Goal: Task Accomplishment & Management: Manage account settings

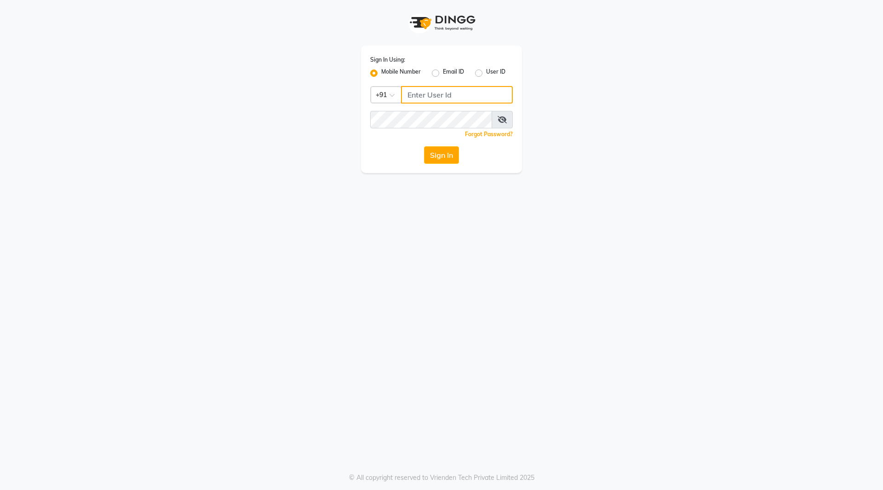
type input "9921430102"
click at [441, 145] on div "Sign In Using: Mobile Number Email ID User ID Country Code × [PHONE_NUMBER] Rem…" at bounding box center [441, 109] width 161 height 127
click at [440, 149] on button "Sign In" at bounding box center [441, 154] width 35 height 17
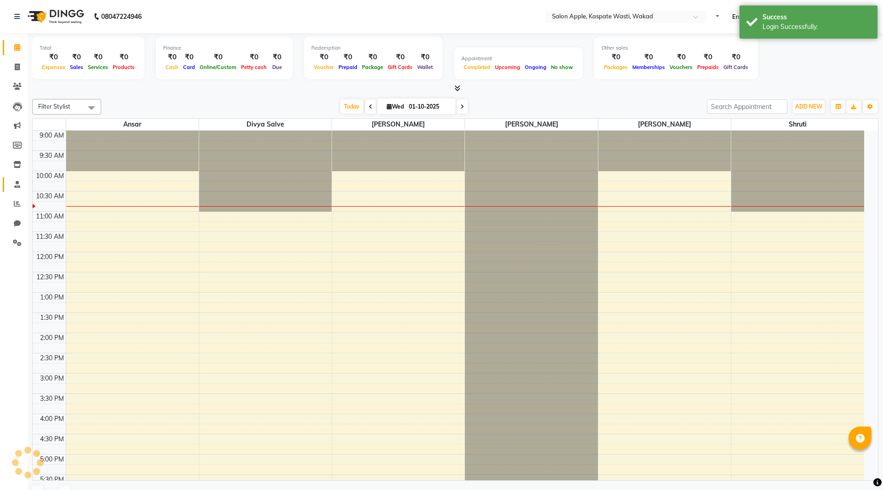
click at [18, 182] on icon at bounding box center [17, 184] width 6 height 7
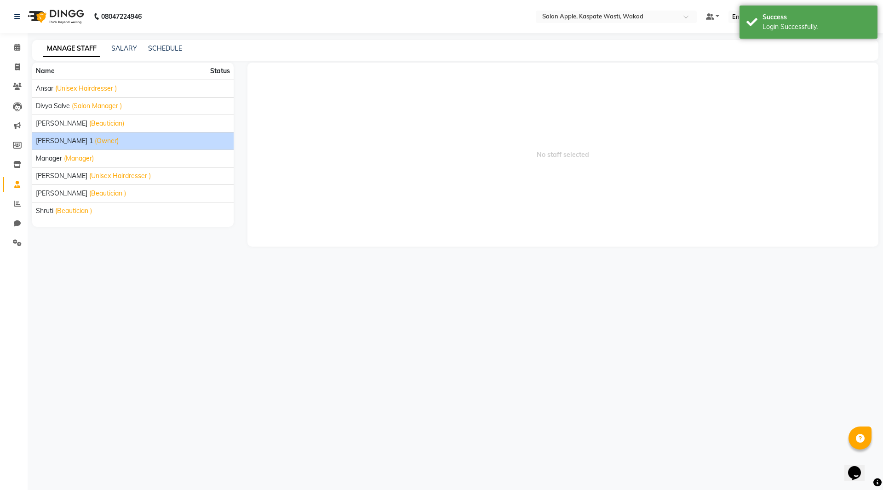
click at [56, 146] on li "Kamlesh 1 (Owner)" at bounding box center [132, 140] width 201 height 17
click at [56, 143] on span "[PERSON_NAME] 1" at bounding box center [64, 141] width 57 height 10
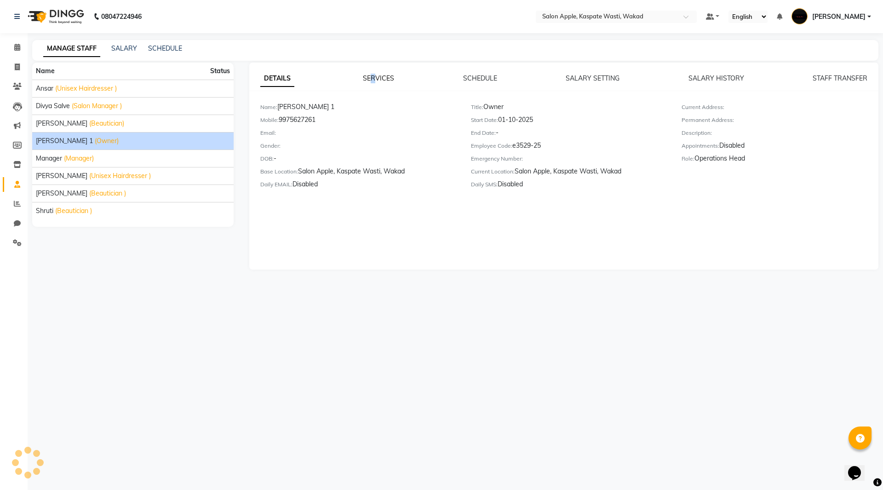
click at [373, 78] on link "SERVICES" at bounding box center [378, 78] width 31 height 8
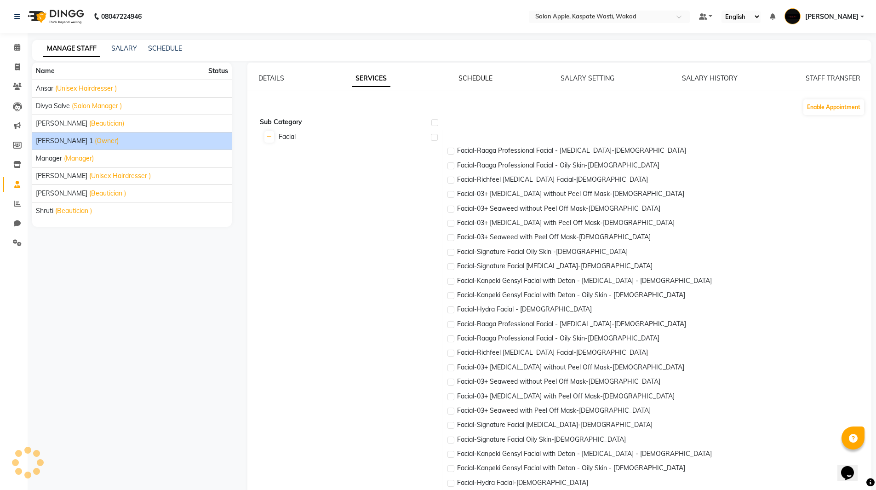
click at [465, 76] on link "SCHEDULE" at bounding box center [475, 78] width 34 height 8
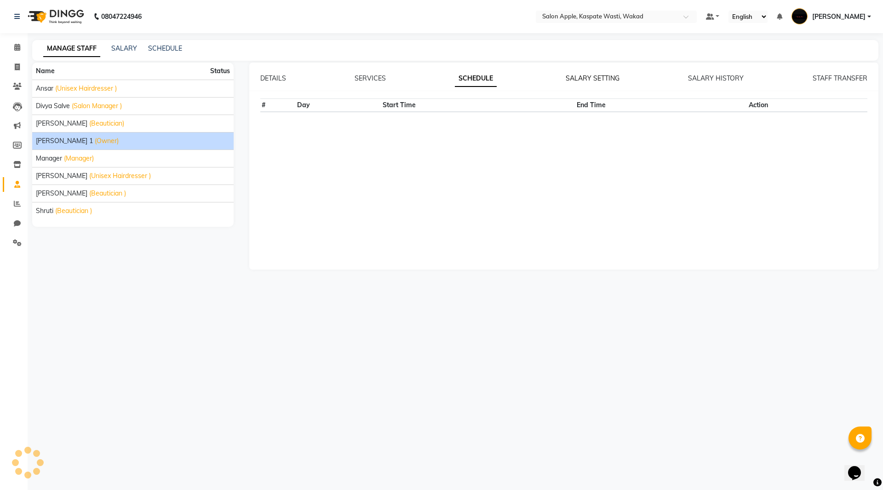
click at [582, 78] on link "SALARY SETTING" at bounding box center [592, 78] width 54 height 8
click at [708, 75] on link "SALARY HISTORY" at bounding box center [716, 78] width 56 height 8
click at [821, 74] on link "STAFF TRANSFER" at bounding box center [839, 78] width 55 height 8
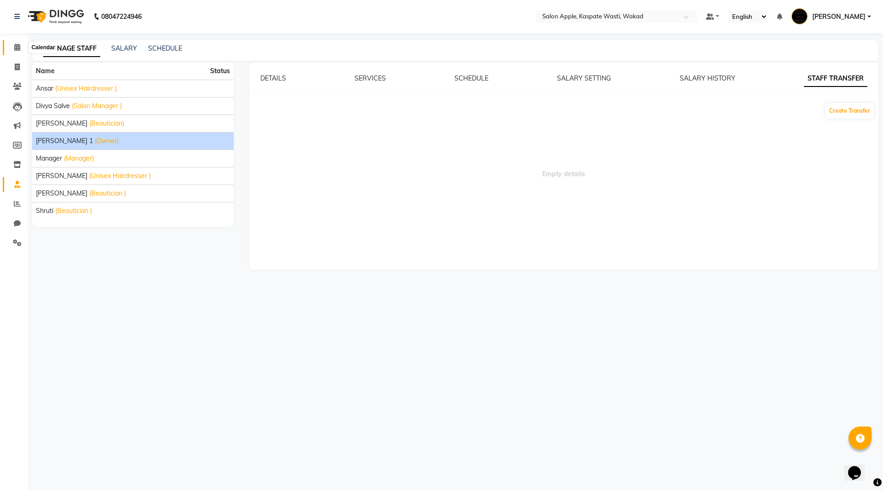
click at [11, 47] on span at bounding box center [17, 47] width 16 height 11
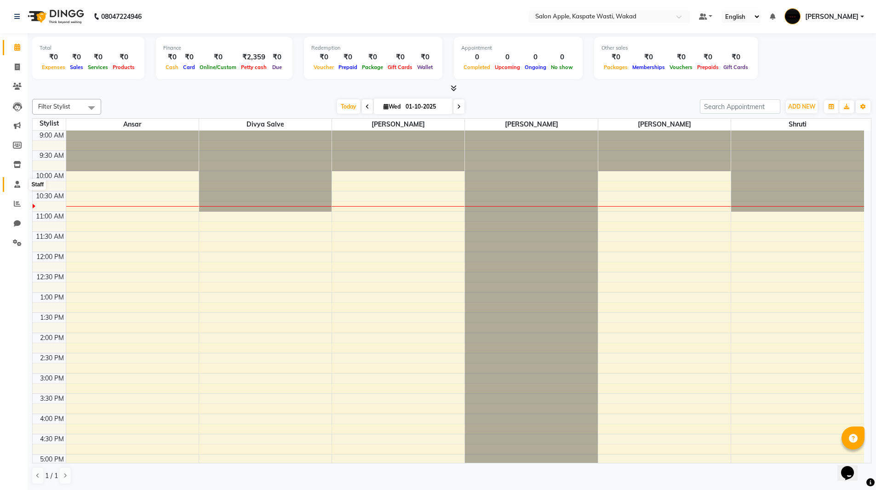
click at [19, 184] on icon at bounding box center [17, 184] width 6 height 7
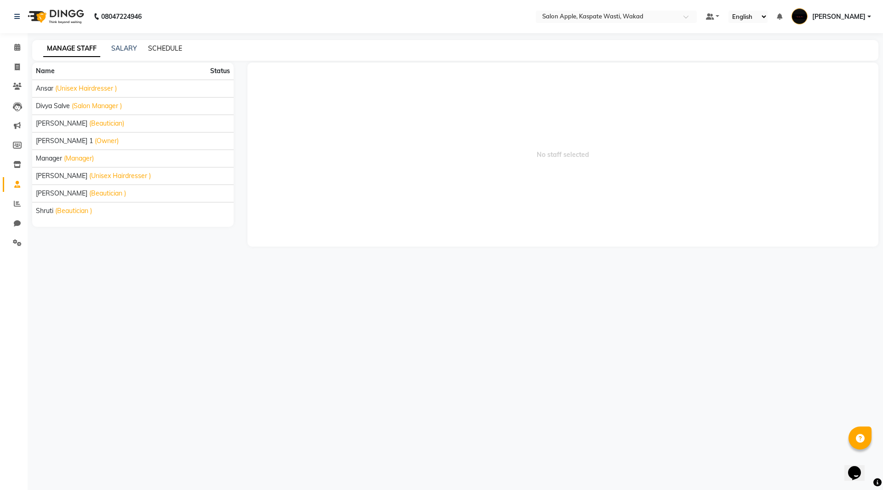
click at [152, 46] on link "SCHEDULE" at bounding box center [165, 48] width 34 height 8
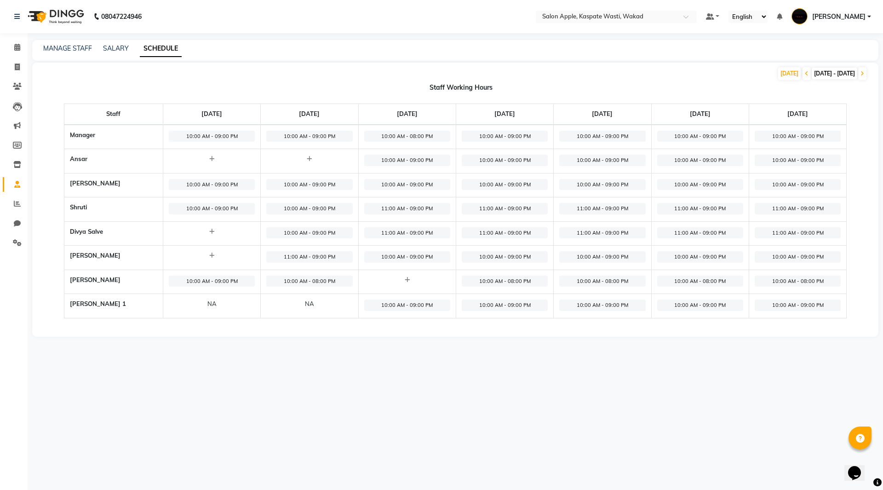
click at [393, 205] on span "11:00 AM - 09:00 PM" at bounding box center [407, 208] width 86 height 11
select select "11:00 AM"
select select "09:00 PM"
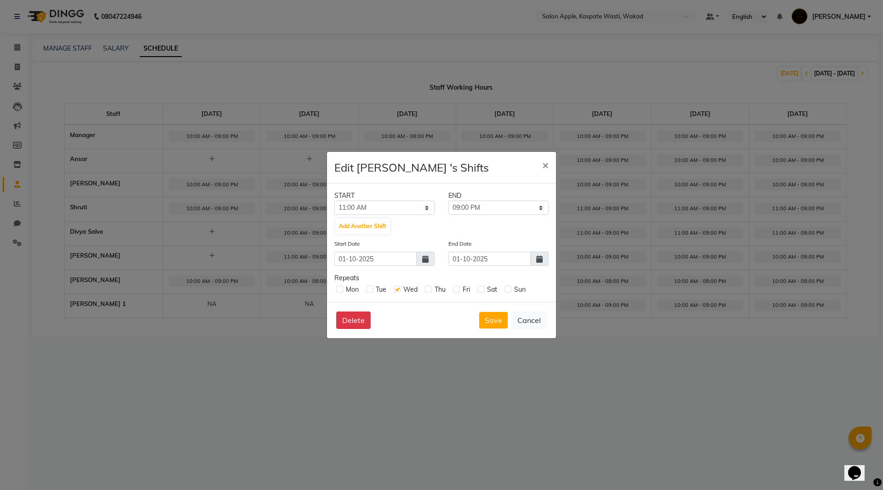
click at [424, 288] on div "Mon Tue Wed Thu Fri Sat Sun" at bounding box center [441, 288] width 214 height 11
click at [456, 291] on label at bounding box center [456, 288] width 7 height 7
click at [456, 291] on input "checkbox" at bounding box center [456, 288] width 6 height 6
checkbox input "true"
click at [430, 290] on label at bounding box center [428, 288] width 7 height 7
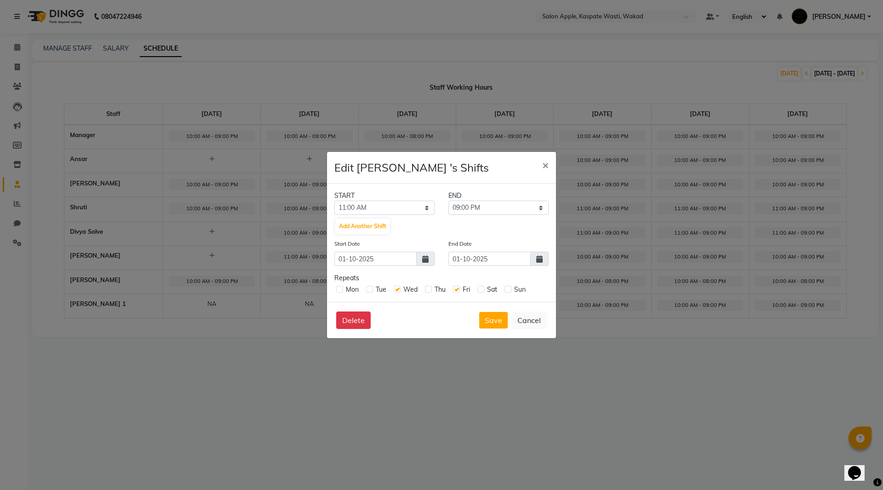
click at [430, 290] on input "checkbox" at bounding box center [428, 288] width 6 height 6
checkbox input "true"
click at [481, 291] on label at bounding box center [480, 288] width 7 height 7
click at [481, 291] on input "checkbox" at bounding box center [480, 288] width 6 height 6
checkbox input "true"
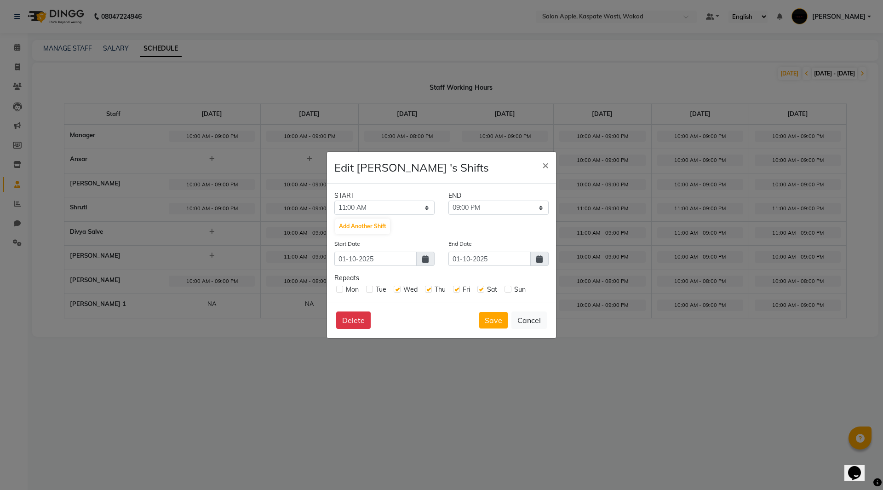
click at [507, 289] on label at bounding box center [507, 288] width 7 height 7
click at [507, 289] on input "checkbox" at bounding box center [507, 288] width 6 height 6
checkbox input "true"
click at [405, 207] on select "12:00 AM 12:15 AM 12:30 AM 12:45 AM 01:00 AM 01:15 AM 01:30 AM 01:45 AM 02:00 A…" at bounding box center [384, 207] width 100 height 14
select select "10:00 AM"
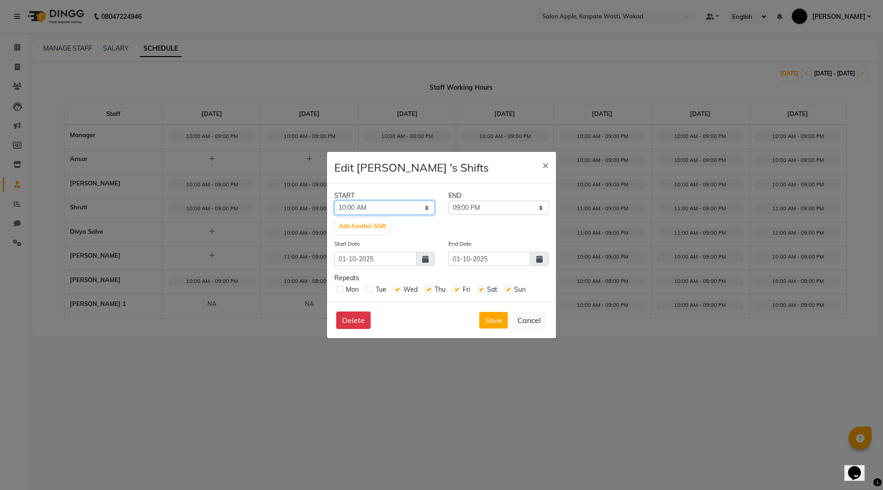
click at [334, 200] on select "12:00 AM 12:15 AM 12:30 AM 12:45 AM 01:00 AM 01:15 AM 01:30 AM 01:45 AM 02:00 A…" at bounding box center [384, 207] width 100 height 14
click at [495, 208] on select "10:15 AM 10:30 AM 10:45 AM 11:00 AM 11:15 AM 11:30 AM 11:45 AM 12:00 PM 12:15 P…" at bounding box center [498, 207] width 100 height 14
select select "08:00 PM"
click at [448, 200] on select "10:15 AM 10:30 AM 10:45 AM 11:00 AM 11:15 AM 11:30 AM 11:45 AM 12:00 PM 12:15 P…" at bounding box center [498, 207] width 100 height 14
click at [537, 263] on span at bounding box center [539, 258] width 18 height 14
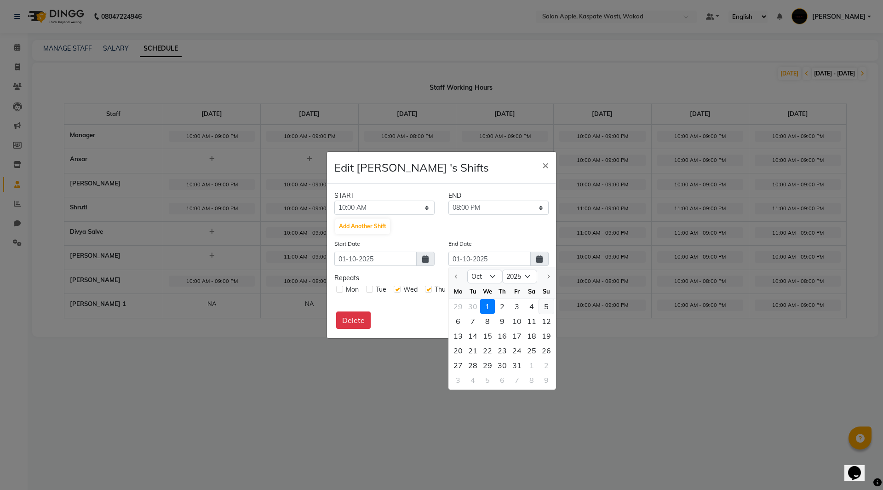
click at [549, 308] on div "5" at bounding box center [546, 306] width 15 height 15
type input "05-10-2025"
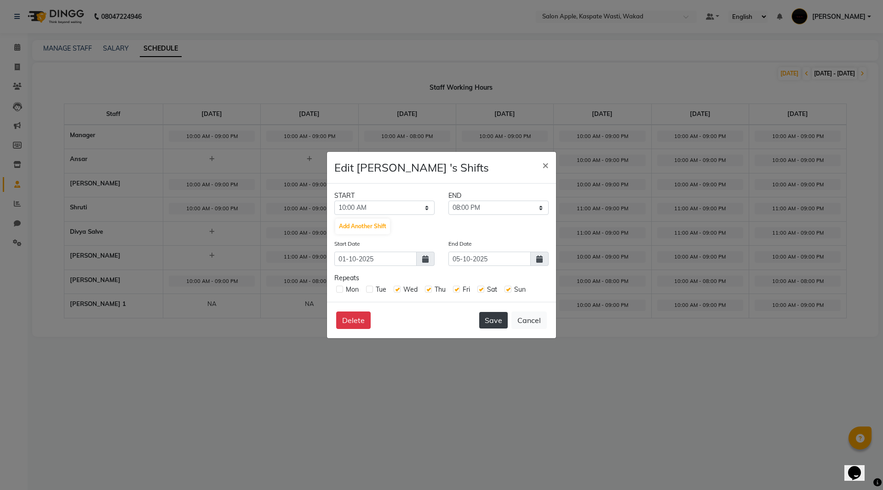
click at [496, 319] on button "Save" at bounding box center [493, 320] width 29 height 17
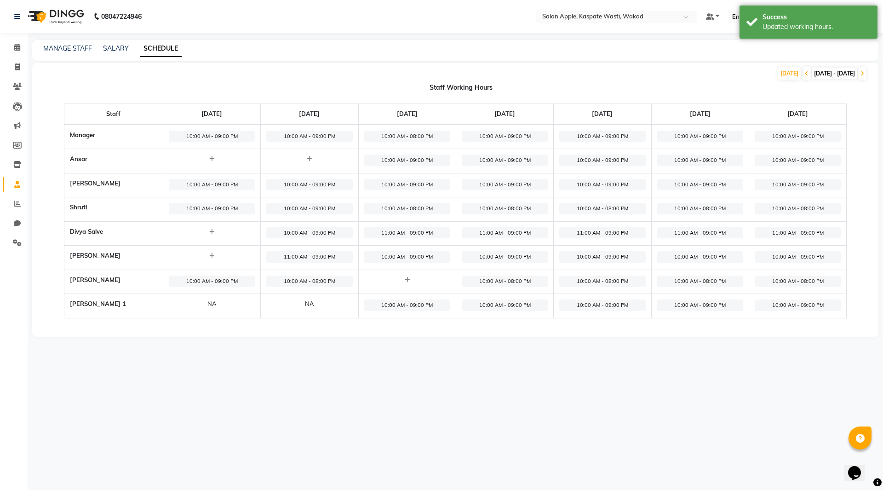
click at [415, 185] on span "10:00 AM - 09:00 PM" at bounding box center [407, 184] width 86 height 11
select select "10:00 AM"
select select "09:00 PM"
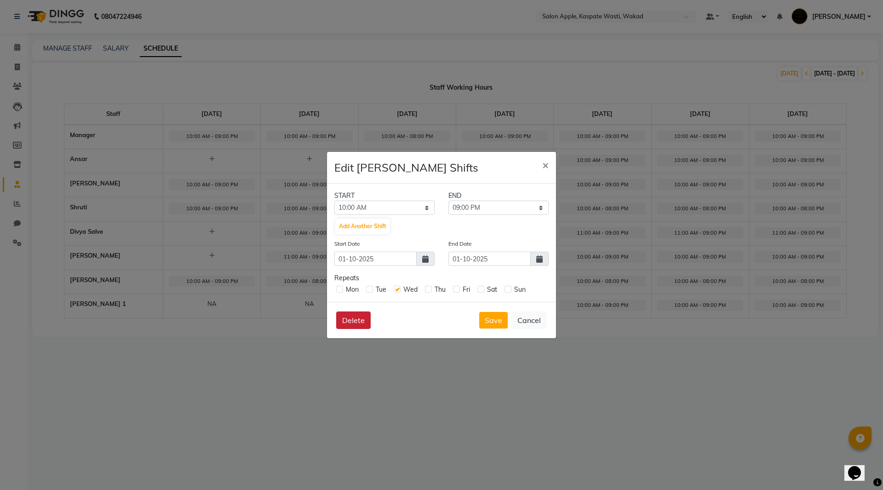
click at [359, 315] on button "Delete" at bounding box center [353, 319] width 34 height 17
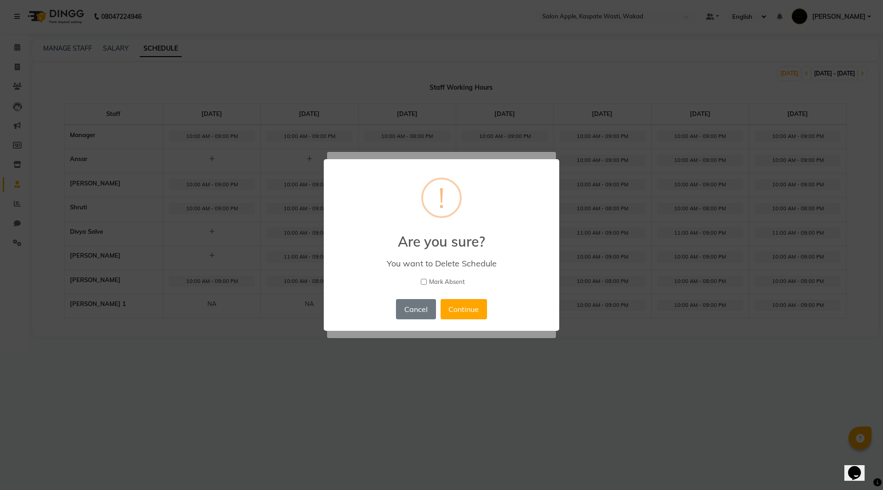
click at [427, 280] on label "Mark Absent" at bounding box center [441, 281] width 211 height 9
click at [427, 280] on input "Mark Absent" at bounding box center [424, 282] width 6 height 6
checkbox input "true"
click at [455, 307] on button "Continue" at bounding box center [463, 309] width 46 height 20
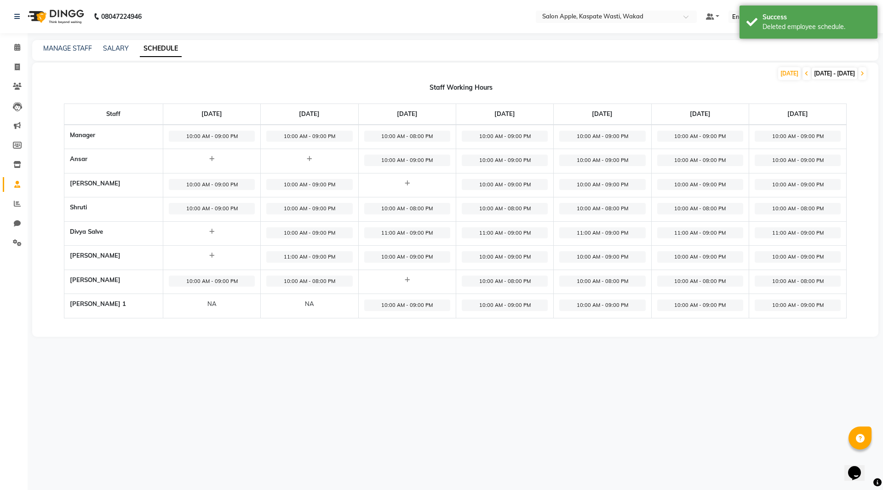
click at [412, 162] on span "10:00 AM - 09:00 PM" at bounding box center [407, 159] width 86 height 11
select select "10:00 AM"
select select "09:00 PM"
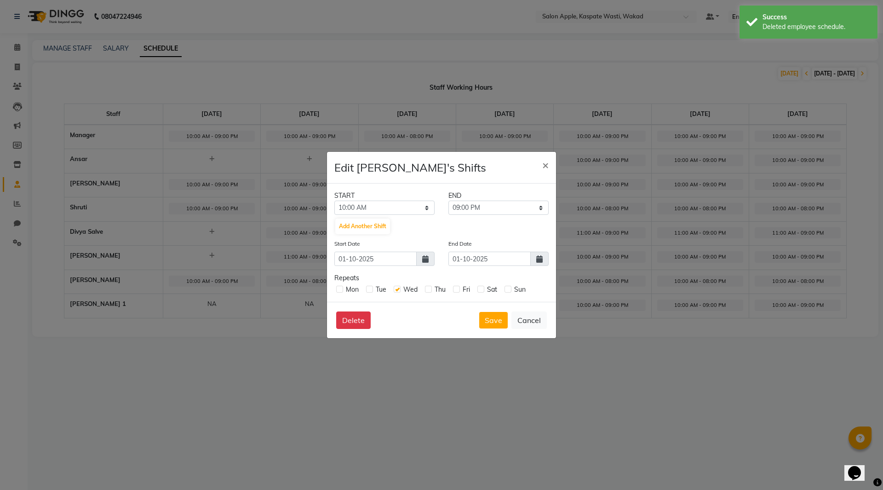
click at [425, 290] on label at bounding box center [428, 288] width 7 height 7
click at [425, 290] on input "checkbox" at bounding box center [428, 288] width 6 height 6
checkbox input "true"
click at [454, 289] on label at bounding box center [456, 288] width 7 height 7
click at [454, 289] on input "checkbox" at bounding box center [456, 288] width 6 height 6
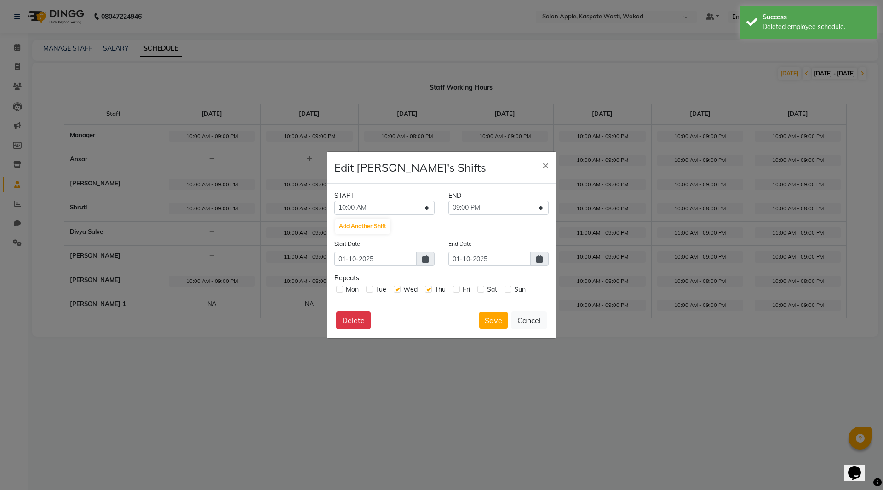
checkbox input "true"
click at [541, 257] on icon at bounding box center [539, 258] width 6 height 7
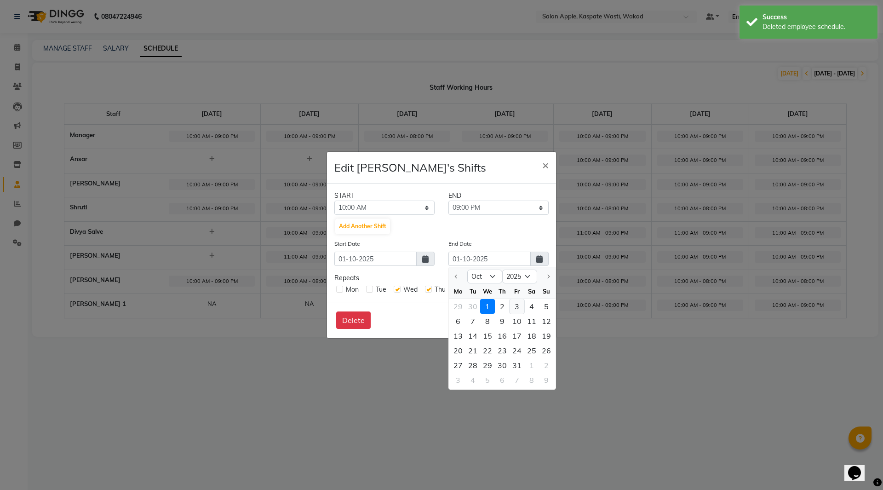
click at [517, 308] on div "3" at bounding box center [516, 306] width 15 height 15
type input "03-10-2025"
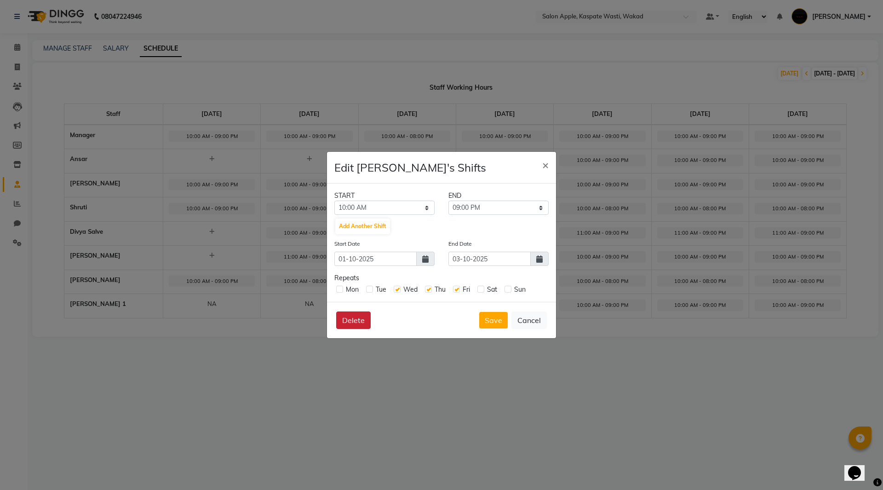
click at [353, 318] on button "Delete" at bounding box center [353, 319] width 34 height 17
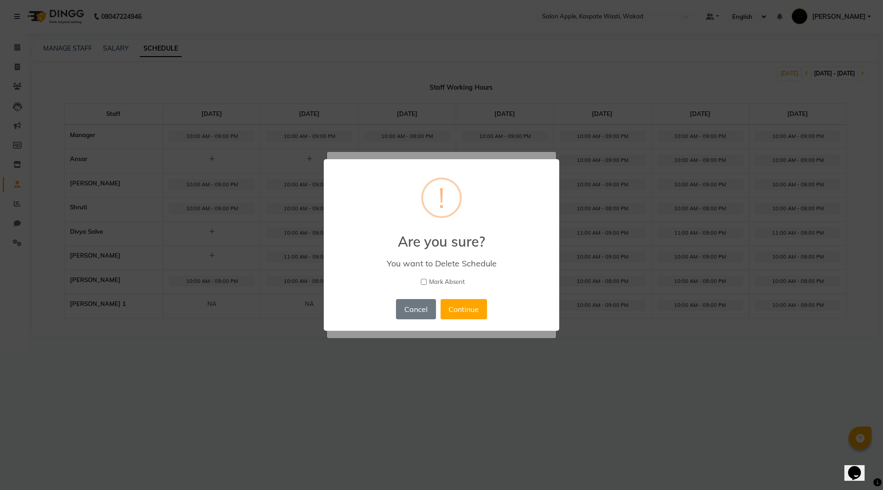
click at [443, 284] on span "Mark Absent" at bounding box center [447, 281] width 36 height 9
click at [427, 284] on input "Mark Absent" at bounding box center [424, 282] width 6 height 6
checkbox input "true"
click at [453, 307] on button "Continue" at bounding box center [463, 309] width 46 height 20
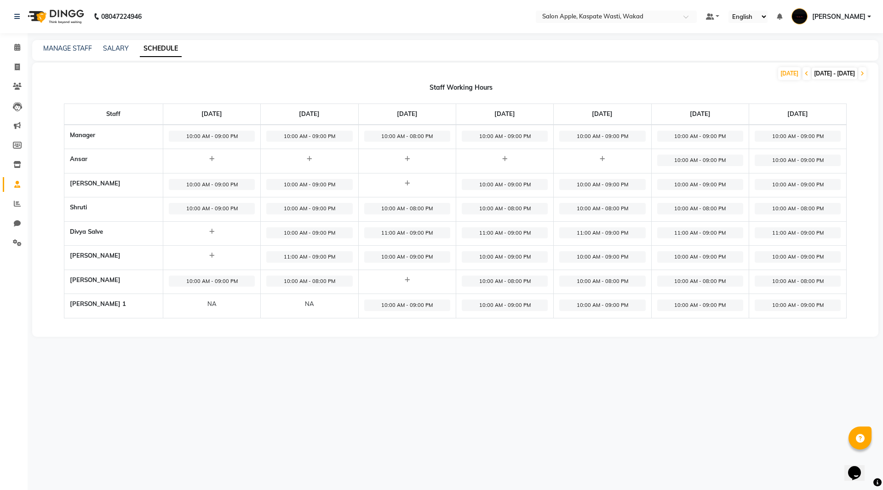
click at [396, 257] on span "10:00 AM - 09:00 PM" at bounding box center [407, 256] width 86 height 11
select select "10:00 AM"
select select "09:00 PM"
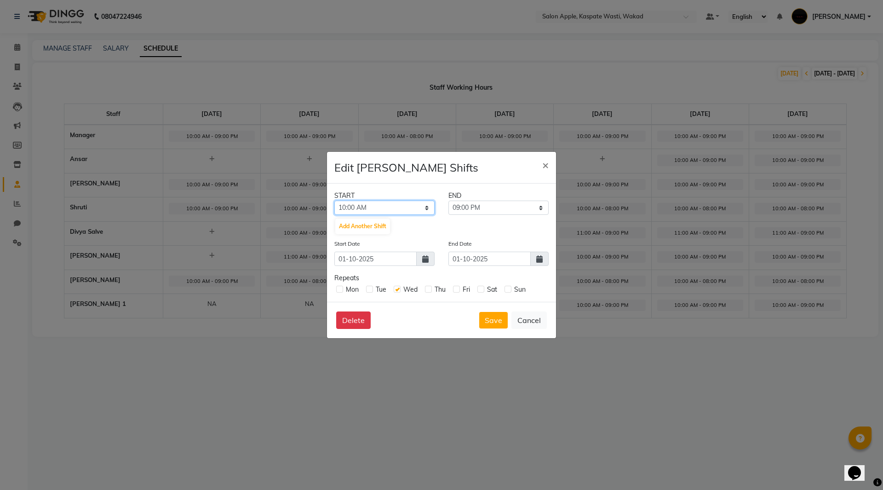
click at [422, 208] on select "12:00 AM 12:15 AM 12:30 AM 12:45 AM 01:00 AM 01:15 AM 01:30 AM 01:45 AM 02:00 A…" at bounding box center [384, 207] width 100 height 14
select select "11:00 AM"
click at [334, 200] on select "12:00 AM 12:15 AM 12:30 AM 12:45 AM 01:00 AM 01:15 AM 01:30 AM 01:45 AM 02:00 A…" at bounding box center [384, 207] width 100 height 14
click at [430, 290] on label at bounding box center [428, 288] width 7 height 7
click at [430, 290] on input "checkbox" at bounding box center [428, 288] width 6 height 6
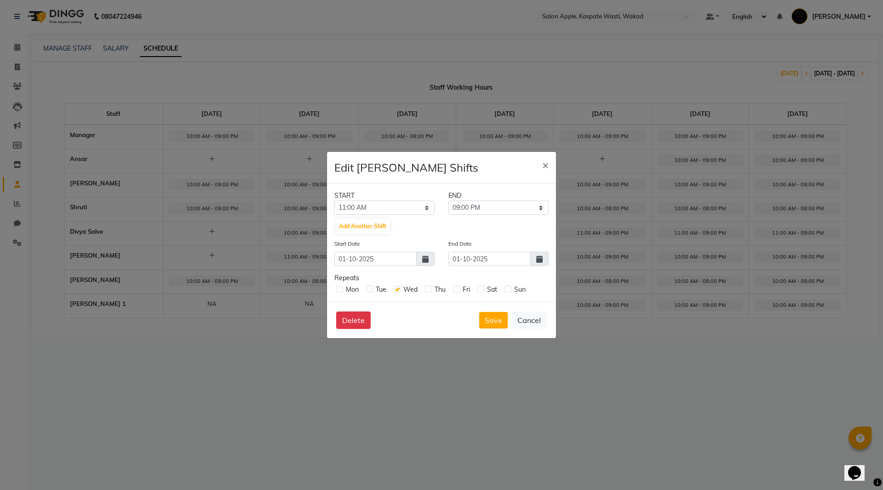
checkbox input "true"
click at [460, 289] on div "Fri" at bounding box center [461, 290] width 17 height 10
click at [482, 288] on label at bounding box center [480, 288] width 7 height 7
click at [482, 288] on input "checkbox" at bounding box center [480, 288] width 6 height 6
checkbox input "true"
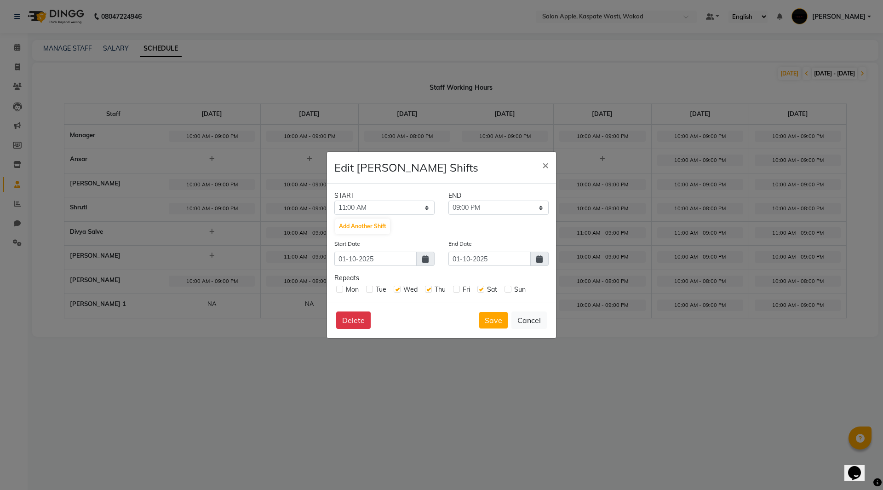
click at [512, 290] on div "Sun" at bounding box center [514, 290] width 21 height 10
click at [507, 289] on label at bounding box center [507, 288] width 7 height 7
click at [507, 289] on input "checkbox" at bounding box center [507, 288] width 6 height 6
checkbox input "true"
click at [458, 288] on label at bounding box center [456, 288] width 7 height 7
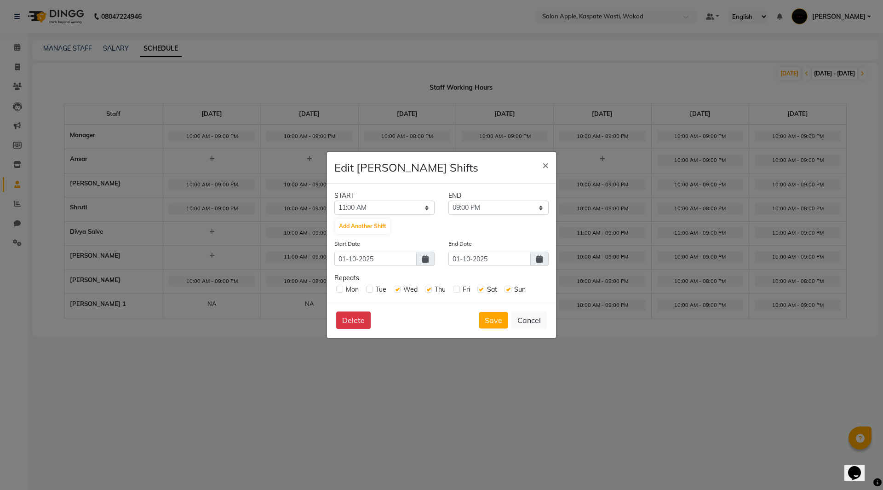
click at [458, 288] on input "checkbox" at bounding box center [456, 288] width 6 height 6
checkbox input "true"
click at [541, 257] on icon at bounding box center [539, 258] width 6 height 7
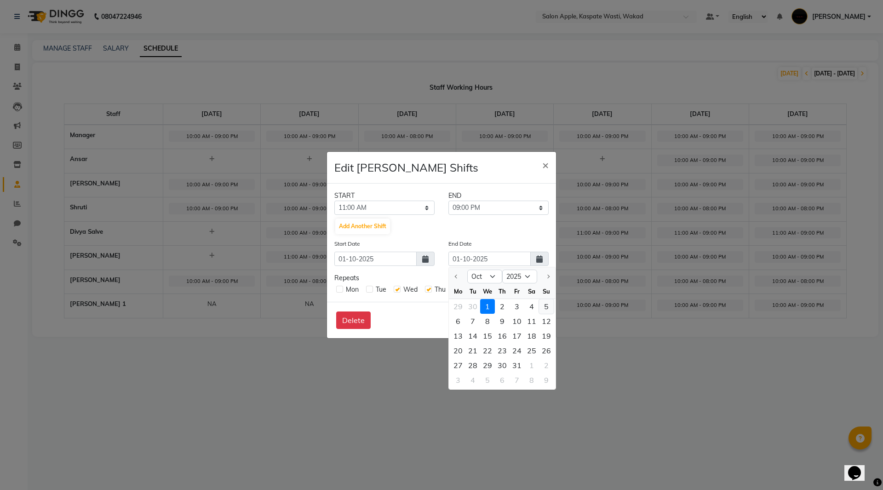
click at [549, 306] on div "5" at bounding box center [546, 306] width 15 height 15
type input "05-10-2025"
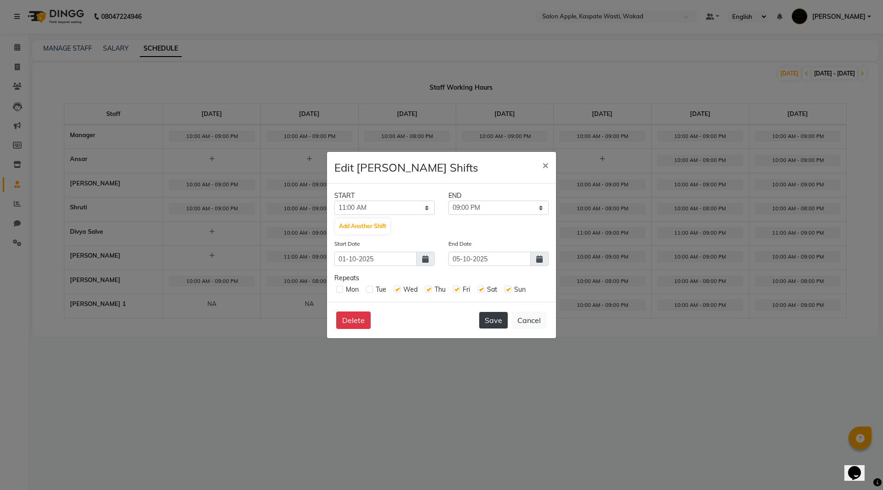
click at [497, 318] on button "Save" at bounding box center [493, 320] width 29 height 17
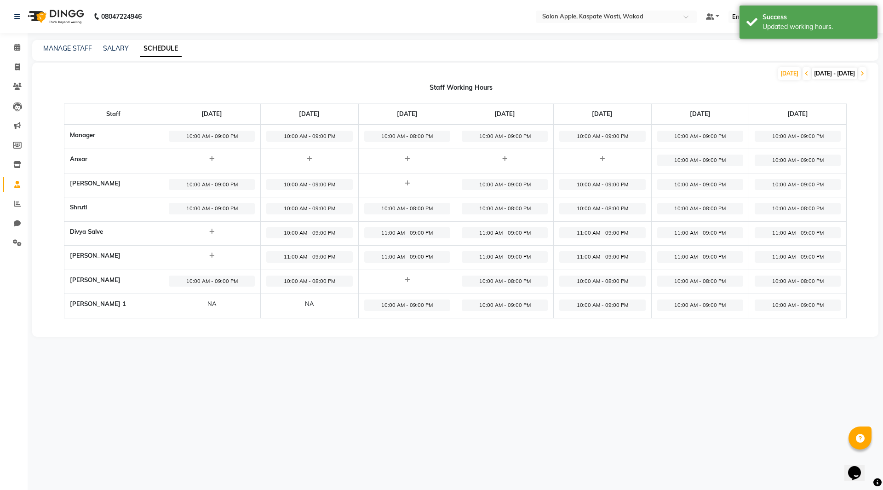
click at [491, 187] on span "10:00 AM - 09:00 PM" at bounding box center [505, 184] width 86 height 11
select select "10:00 AM"
select select "09:00 PM"
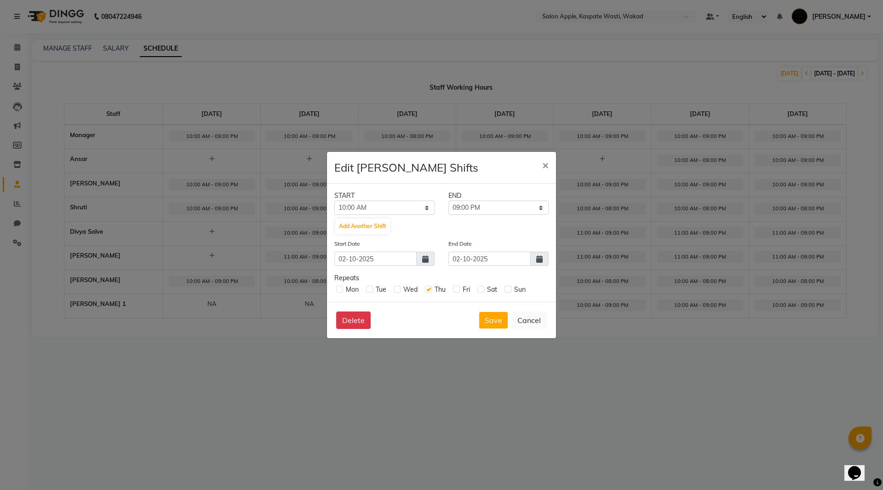
click at [537, 256] on icon at bounding box center [539, 258] width 6 height 7
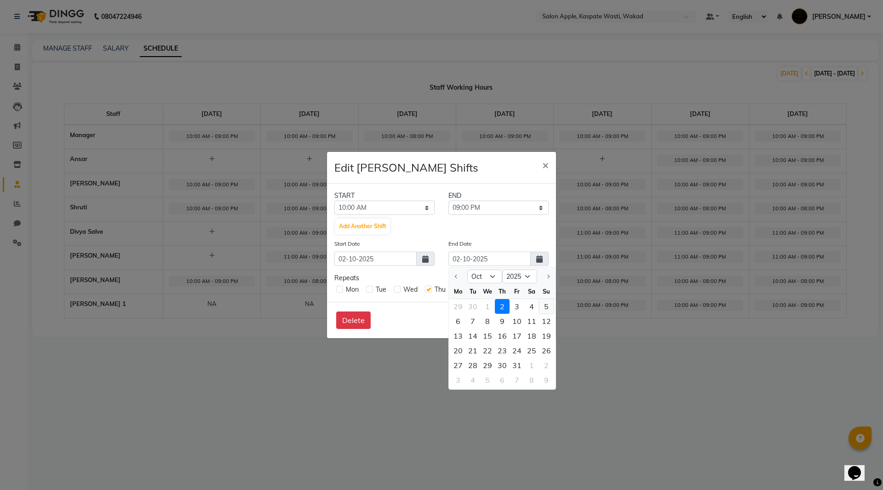
click at [547, 302] on div "5" at bounding box center [546, 306] width 15 height 15
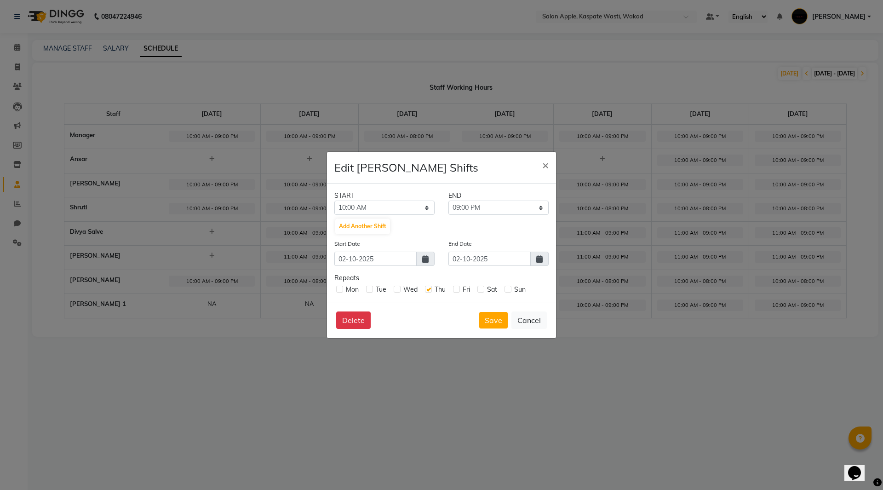
type input "05-10-2025"
click at [420, 202] on select "12:00 AM 12:15 AM 12:30 AM 12:45 AM 01:00 AM 01:15 AM 01:30 AM 01:45 AM 02:00 A…" at bounding box center [384, 207] width 100 height 14
select select "11:00 AM"
click at [334, 200] on select "12:00 AM 12:15 AM 12:30 AM 12:45 AM 01:00 AM 01:15 AM 01:30 AM 01:45 AM 02:00 A…" at bounding box center [384, 207] width 100 height 14
click at [485, 325] on button "Save" at bounding box center [493, 320] width 29 height 17
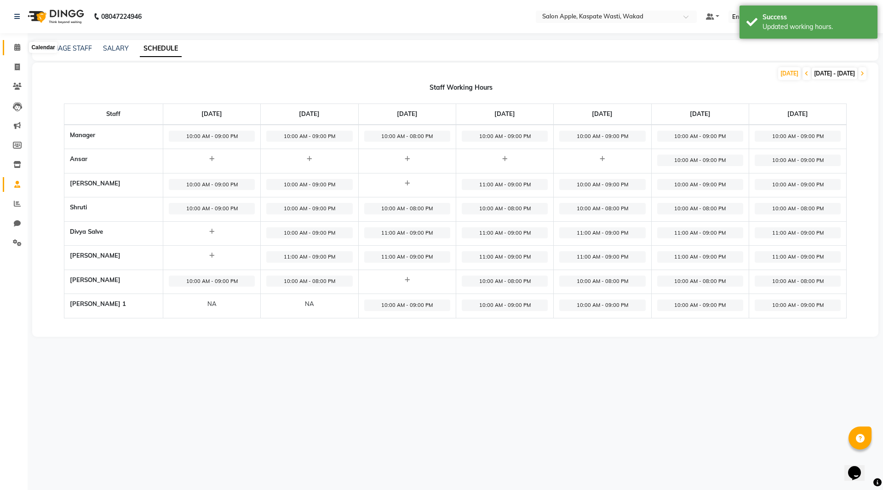
click at [16, 47] on icon at bounding box center [17, 47] width 6 height 7
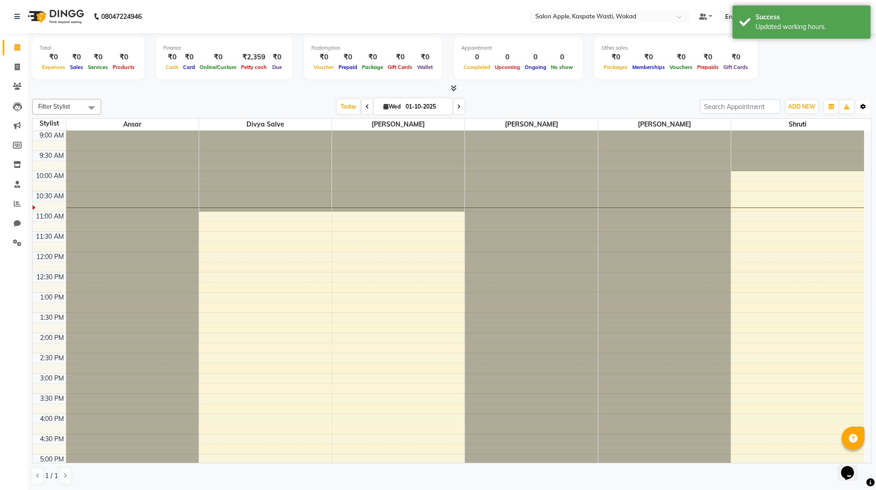
click at [859, 106] on button "Toggle Dropdown" at bounding box center [862, 106] width 15 height 13
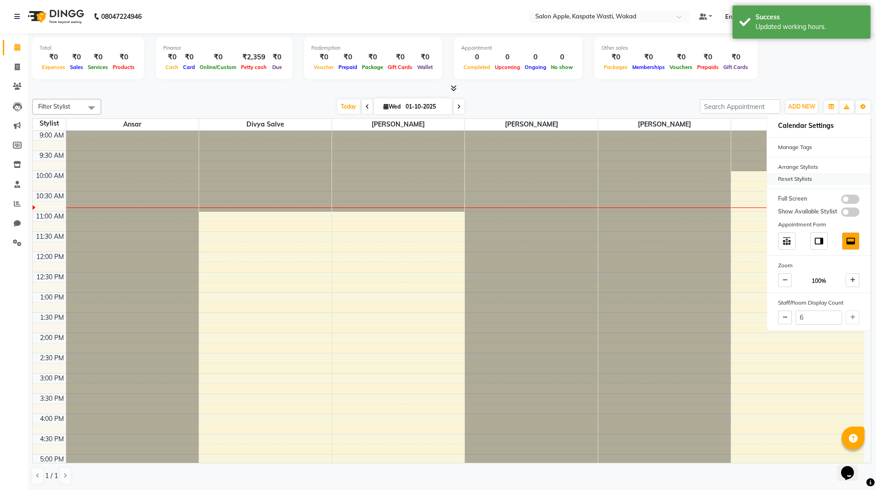
click at [804, 178] on div "Reset Stylists" at bounding box center [818, 179] width 103 height 12
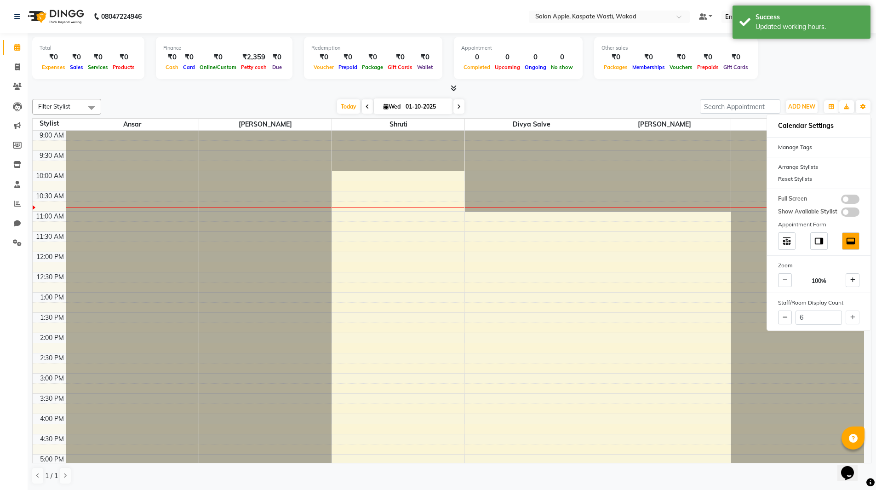
click at [533, 92] on div at bounding box center [451, 89] width 839 height 10
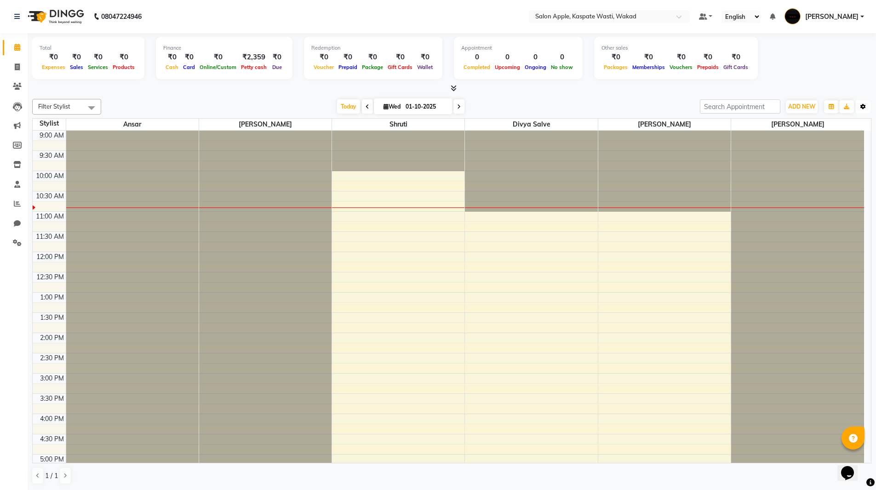
click at [861, 109] on icon "button" at bounding box center [863, 107] width 6 height 6
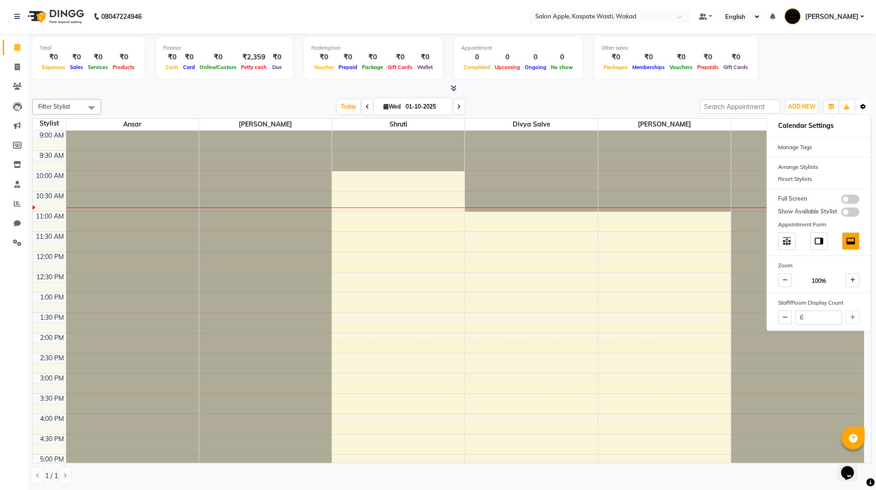
click at [861, 109] on icon "button" at bounding box center [863, 107] width 6 height 6
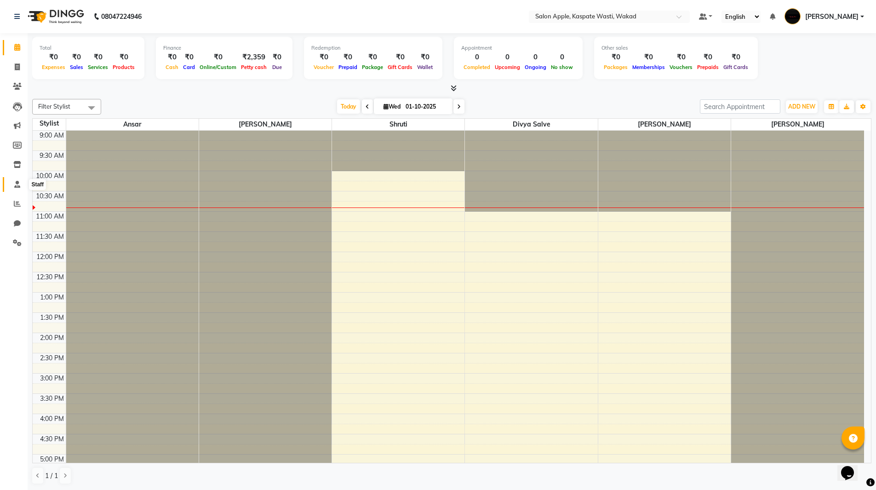
click at [10, 187] on span at bounding box center [17, 184] width 16 height 11
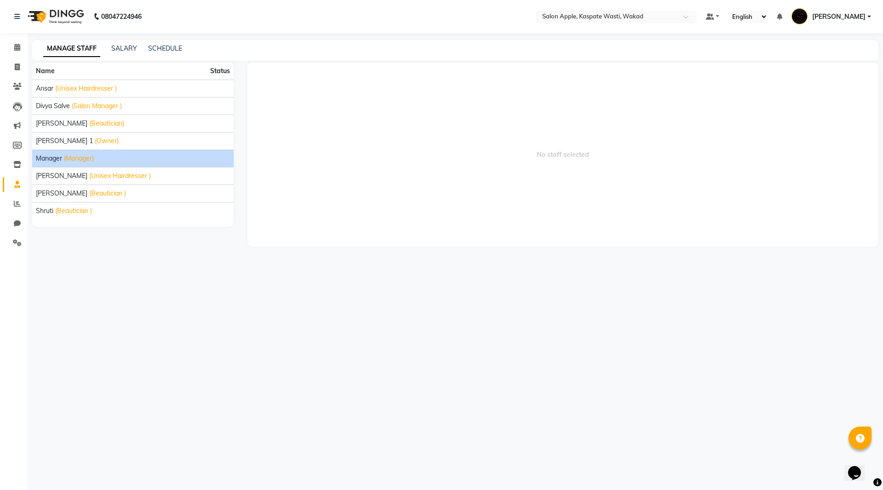
click at [58, 154] on span "Manager" at bounding box center [49, 159] width 26 height 10
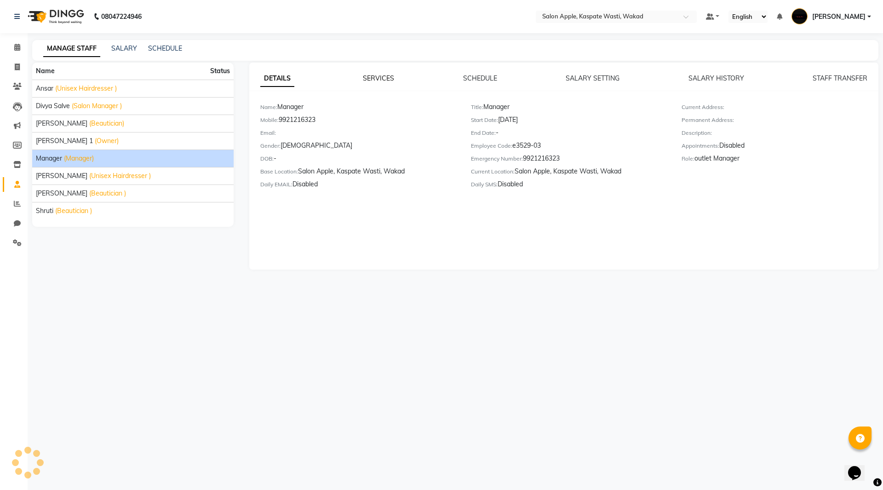
click at [382, 76] on link "SERVICES" at bounding box center [378, 78] width 31 height 8
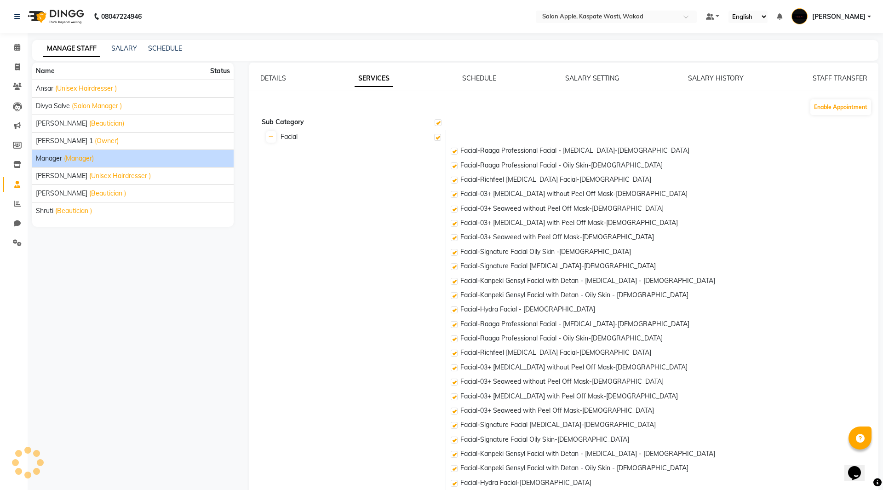
checkbox input "true"
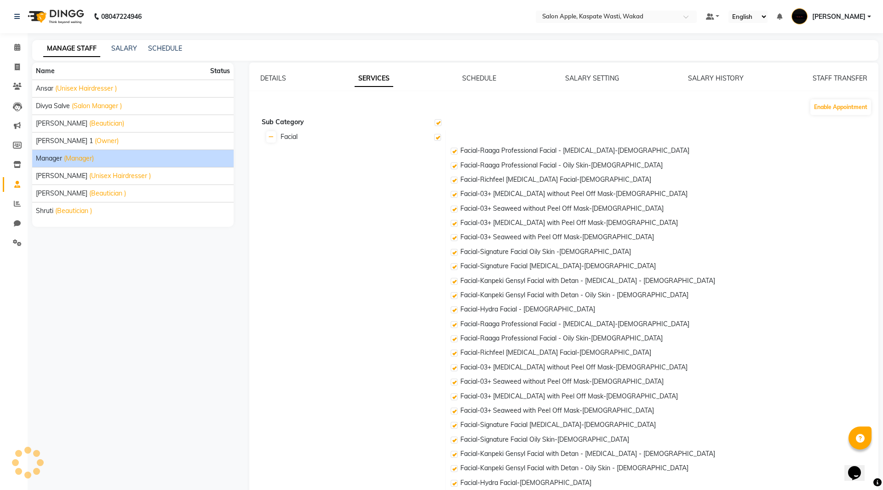
checkbox input "true"
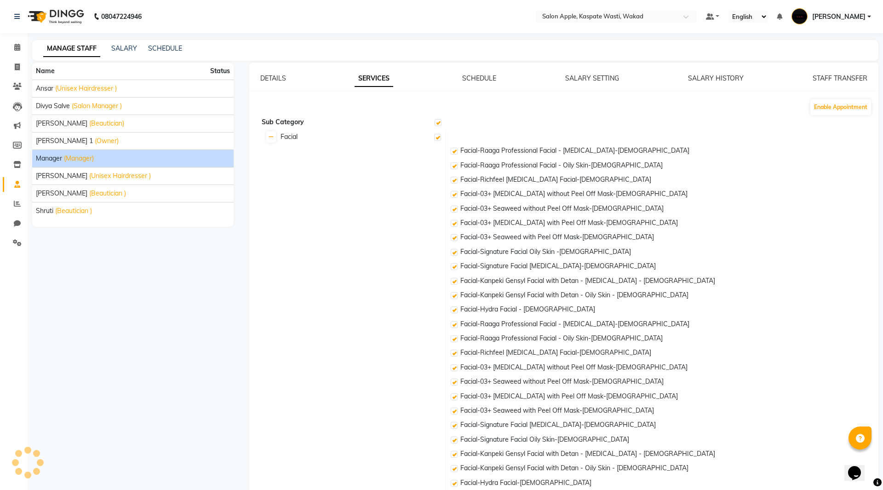
checkbox input "true"
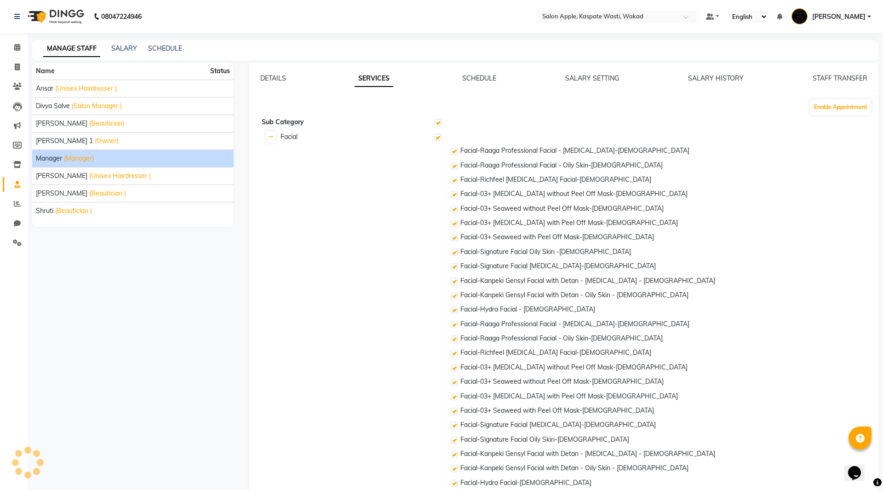
checkbox input "true"
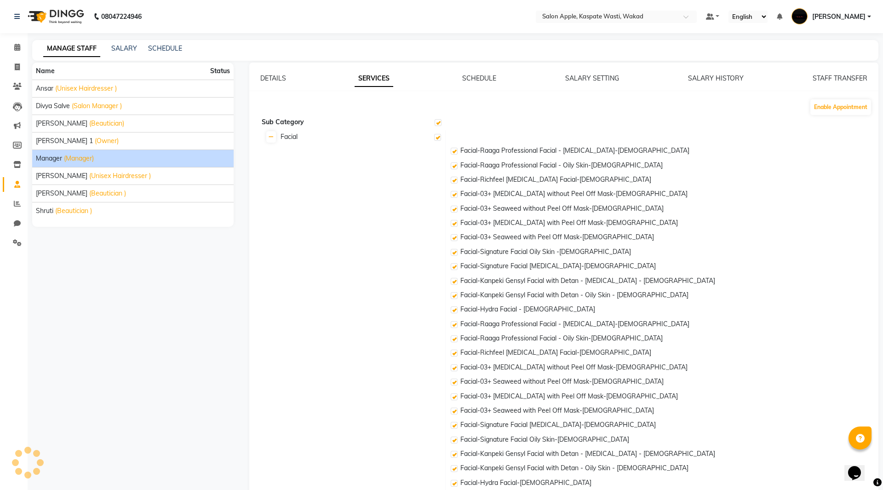
checkbox input "true"
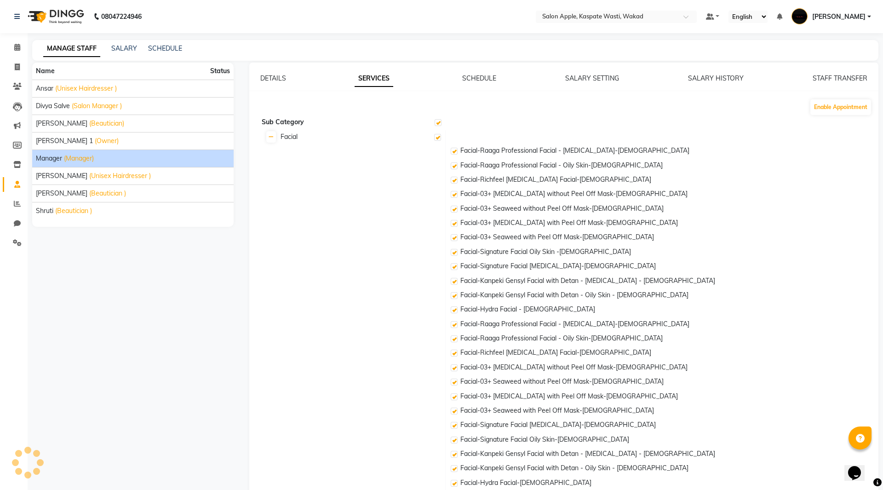
checkbox input "true"
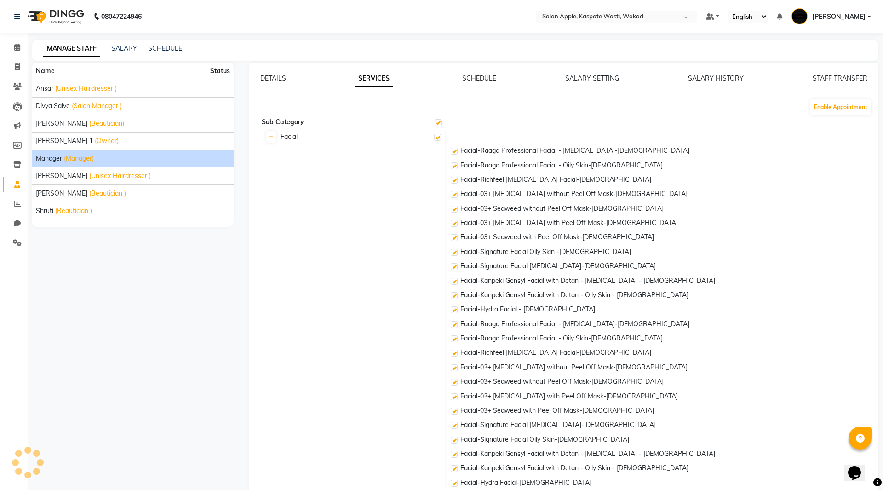
checkbox input "true"
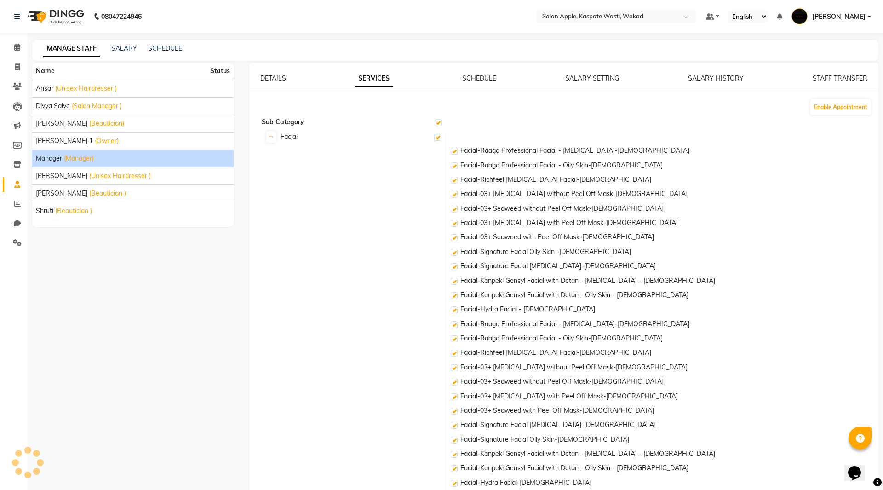
checkbox input "true"
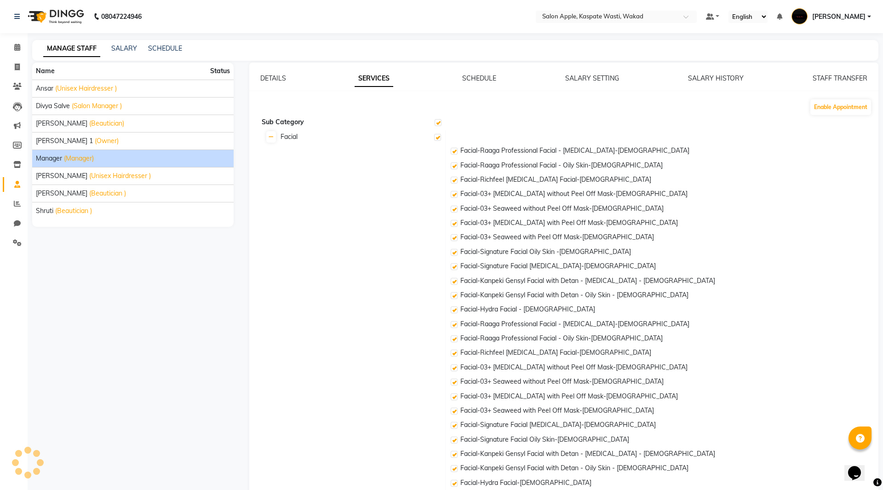
checkbox input "true"
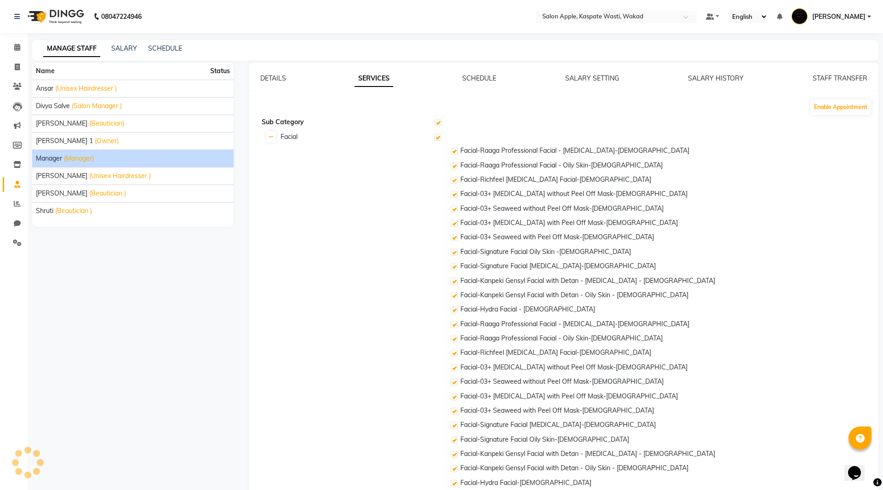
checkbox input "true"
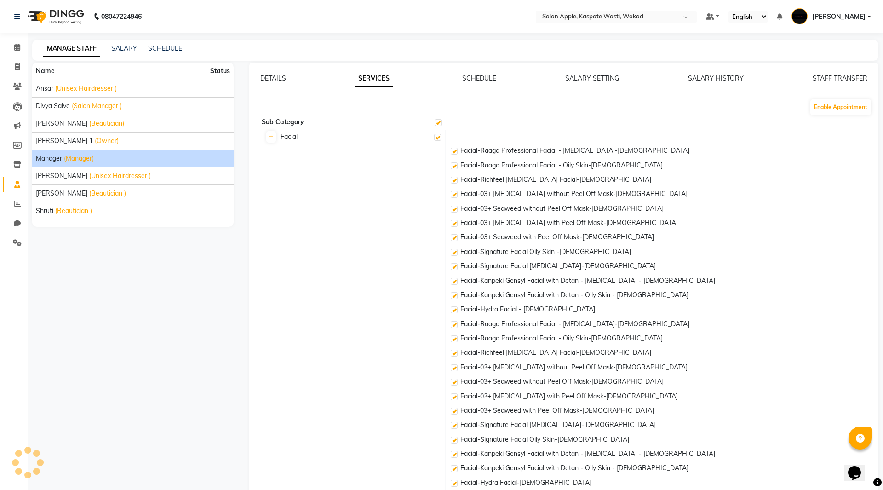
checkbox input "true"
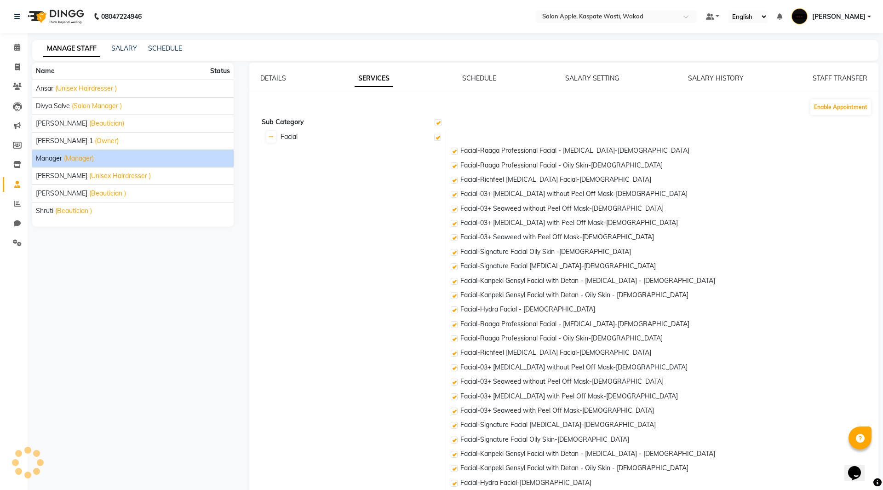
checkbox input "true"
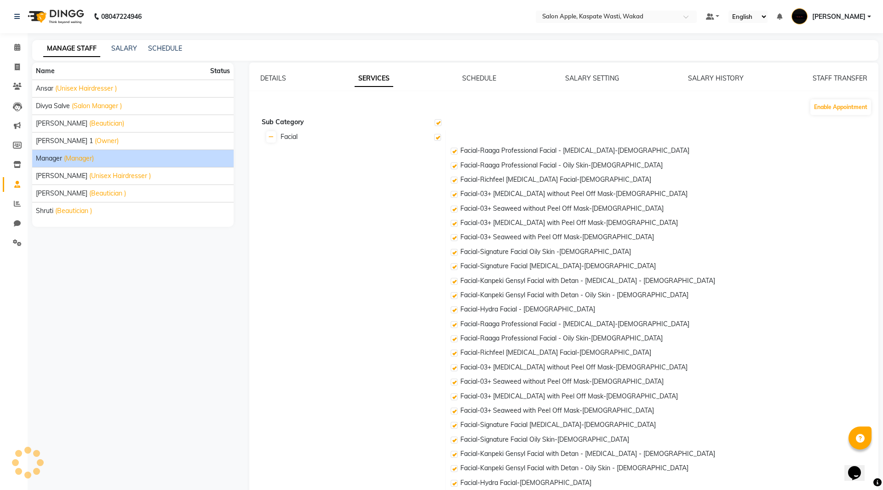
checkbox input "true"
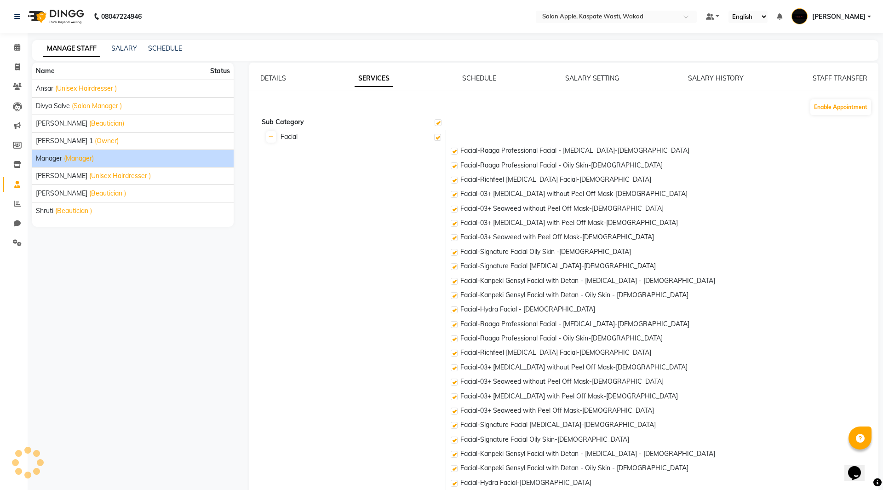
checkbox input "true"
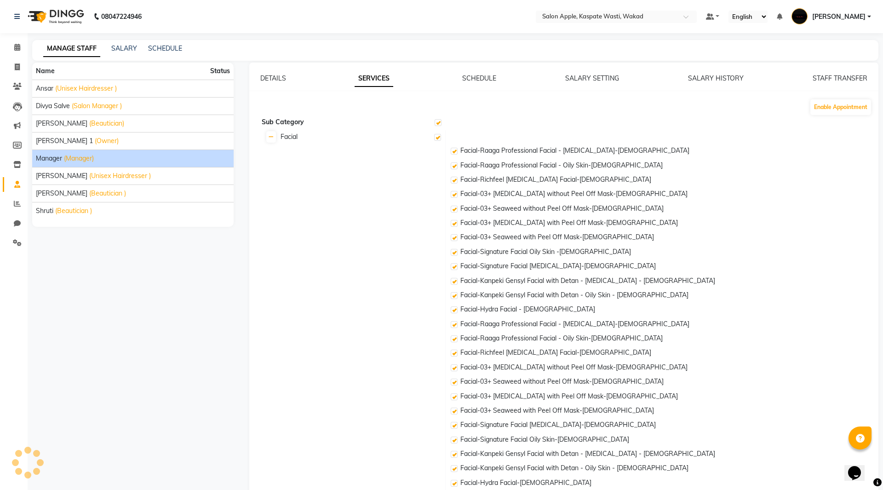
checkbox input "true"
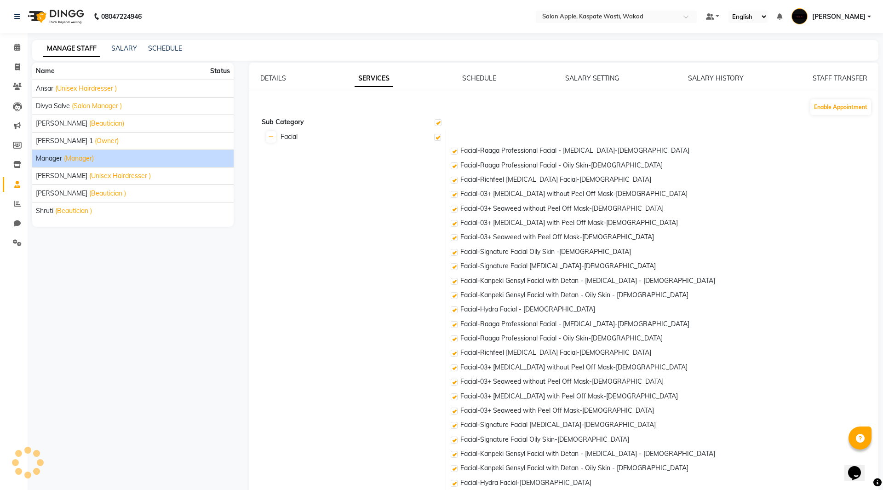
checkbox input "true"
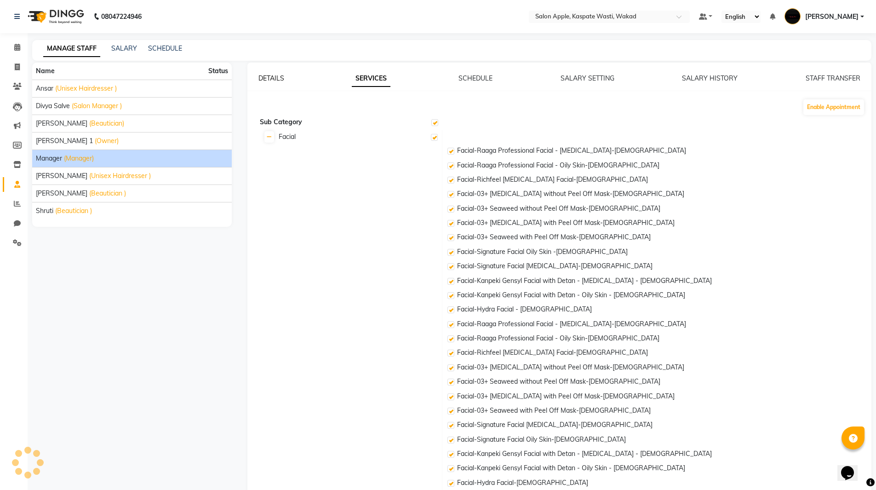
click at [282, 80] on link "DETAILS" at bounding box center [271, 78] width 26 height 8
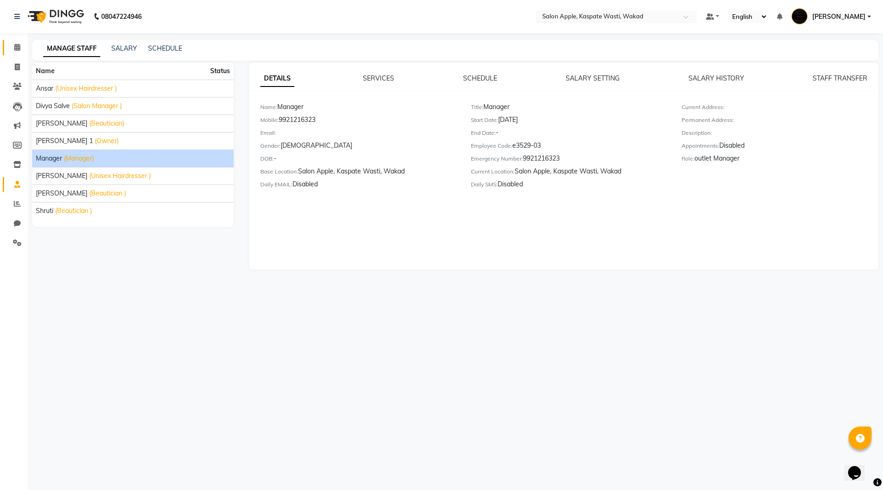
click at [9, 45] on link "Calendar" at bounding box center [14, 47] width 22 height 15
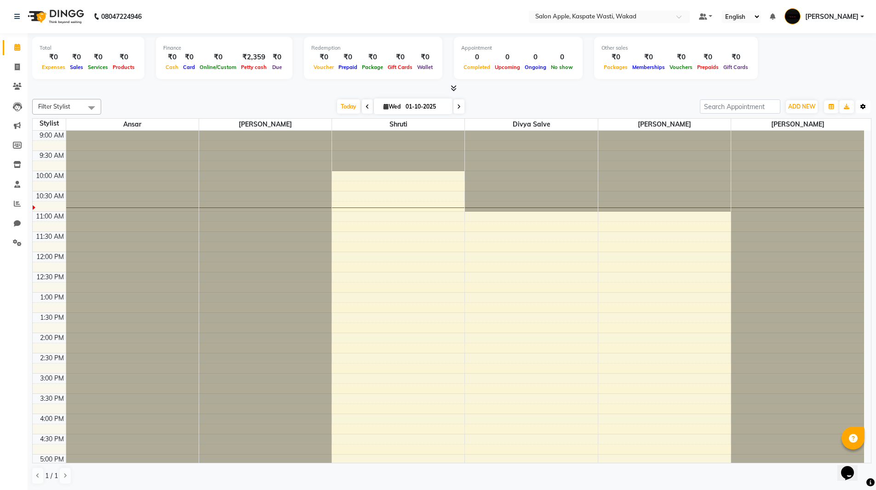
click at [859, 111] on button "Toggle Dropdown" at bounding box center [862, 106] width 15 height 13
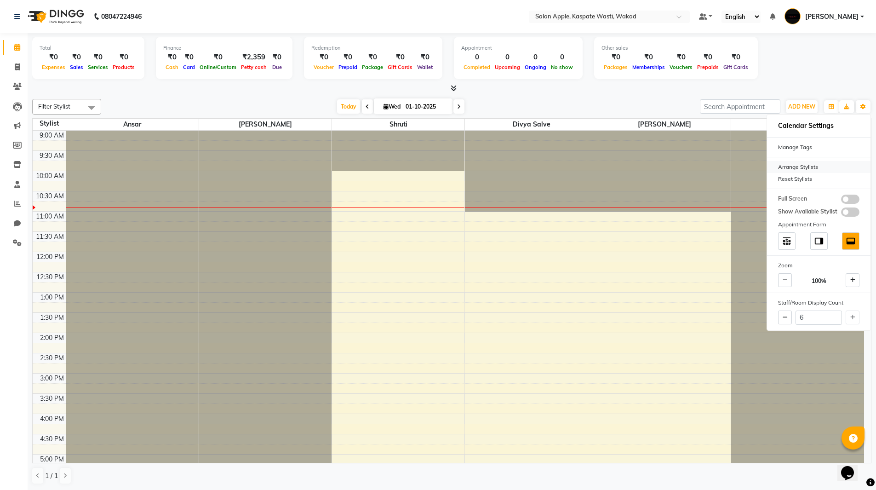
click at [804, 169] on div "Arrange Stylists" at bounding box center [818, 167] width 103 height 12
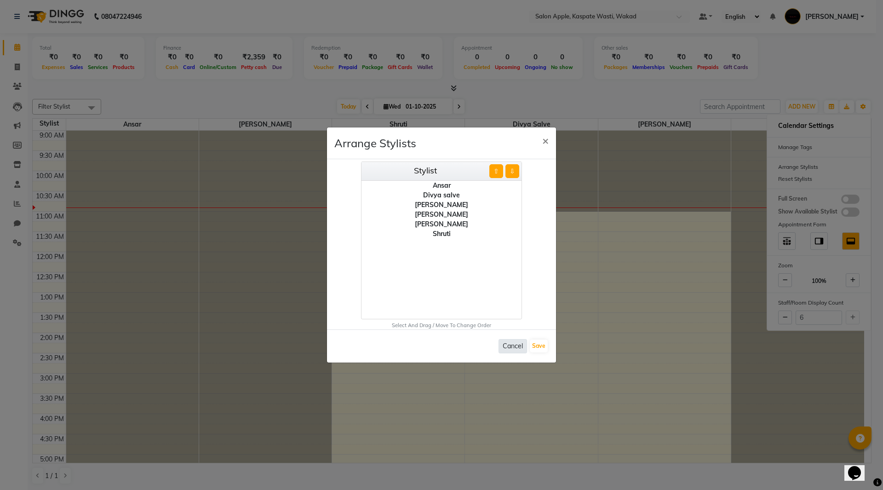
click at [507, 344] on button "Cancel" at bounding box center [512, 346] width 29 height 14
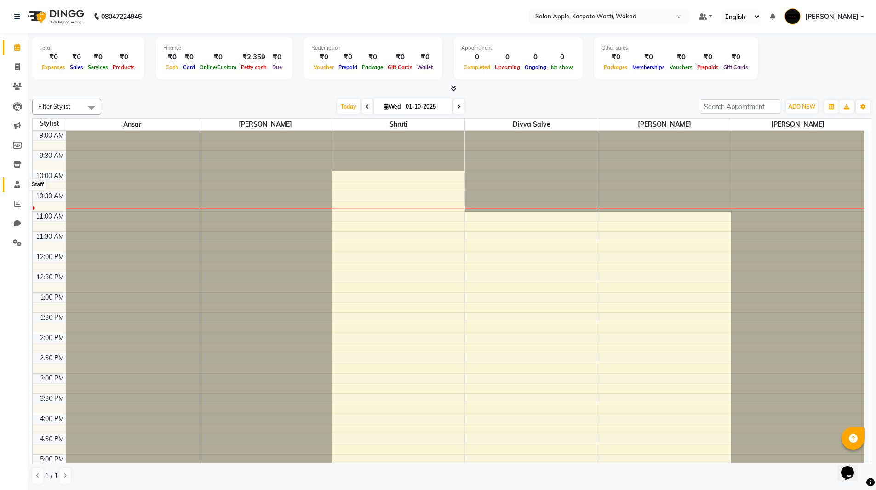
click at [13, 187] on span at bounding box center [17, 184] width 16 height 11
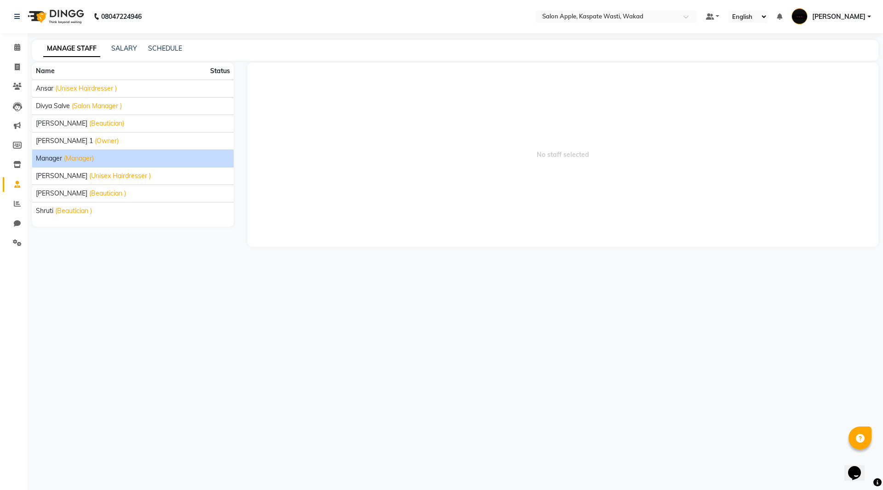
click at [65, 158] on span "(Manager)" at bounding box center [79, 159] width 30 height 10
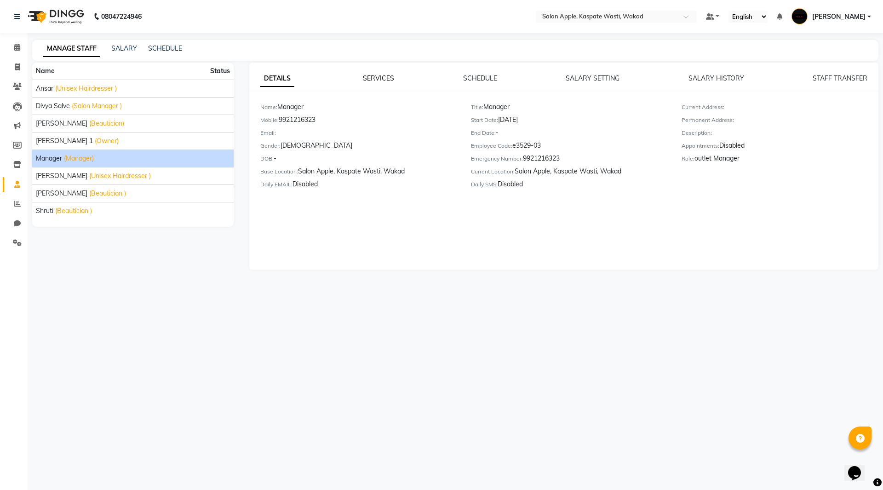
click at [382, 76] on link "SERVICES" at bounding box center [378, 78] width 31 height 8
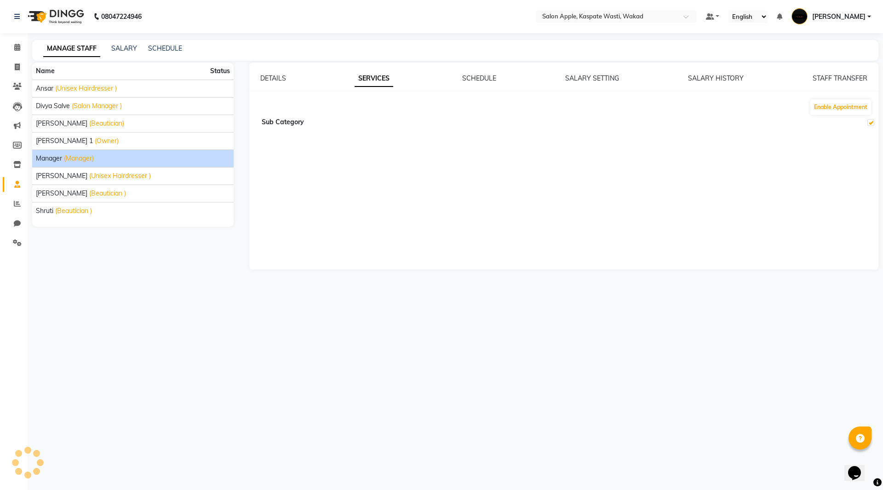
checkbox input "true"
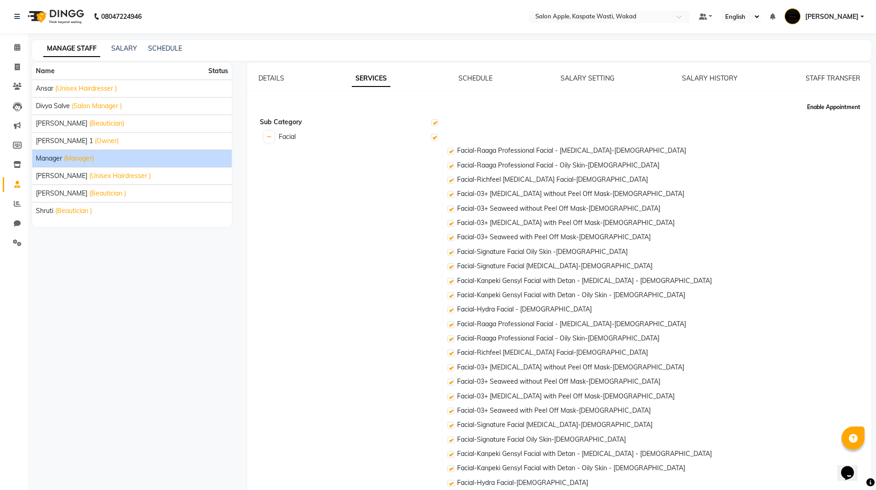
click at [826, 104] on button "Enable Appointment" at bounding box center [833, 107] width 61 height 16
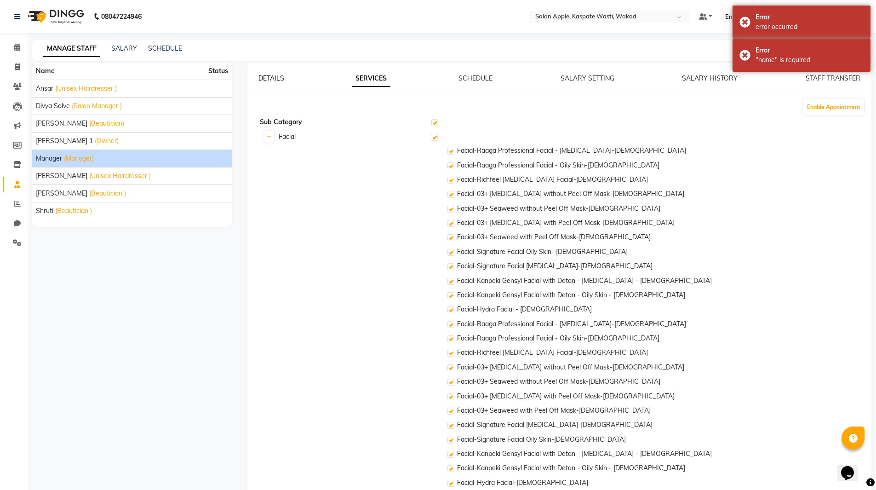
click at [282, 76] on link "DETAILS" at bounding box center [271, 78] width 26 height 8
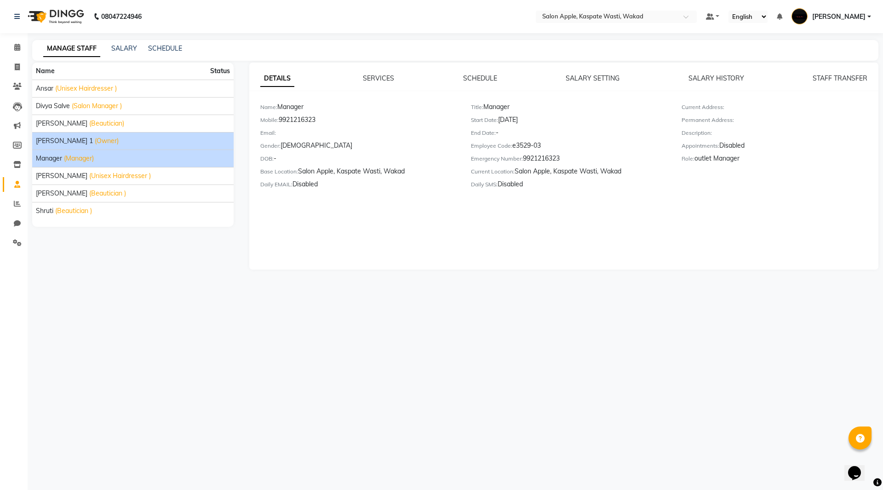
click at [95, 138] on span "(Owner)" at bounding box center [107, 141] width 24 height 10
click at [72, 160] on span "(Manager)" at bounding box center [79, 159] width 30 height 10
click at [371, 79] on link "SERVICES" at bounding box center [378, 78] width 31 height 8
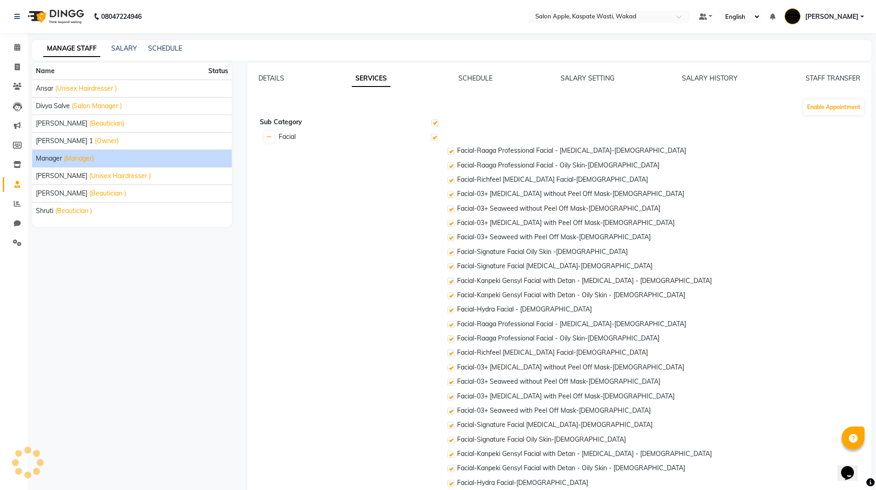
checkbox input "true"
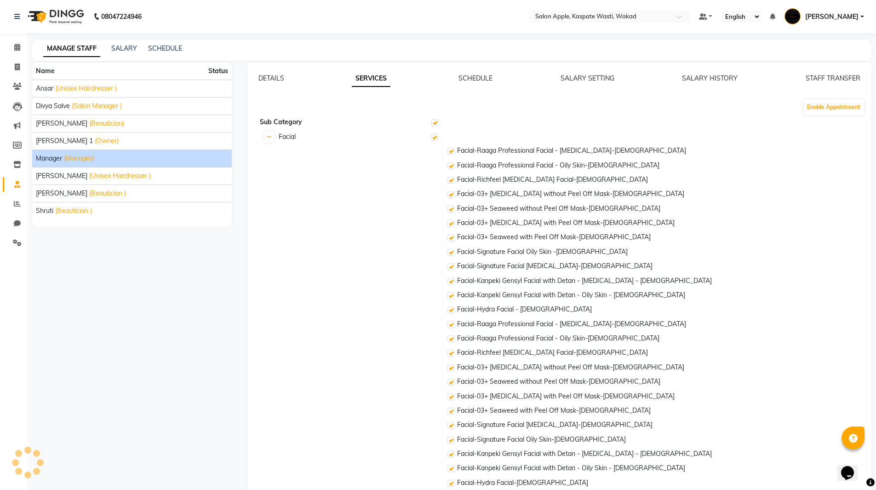
checkbox input "true"
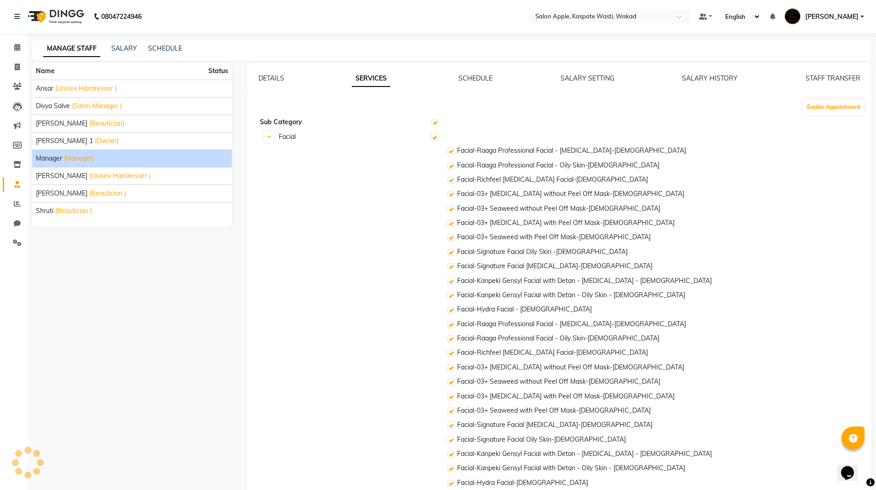
checkbox input "true"
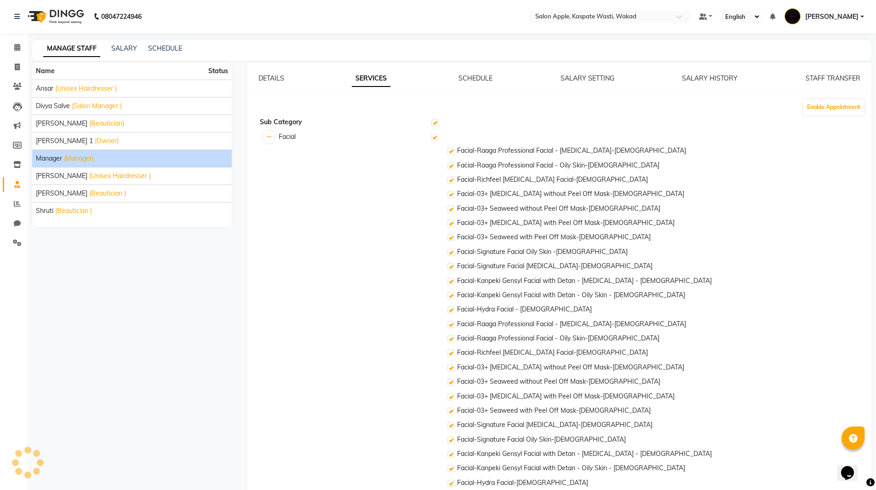
checkbox input "true"
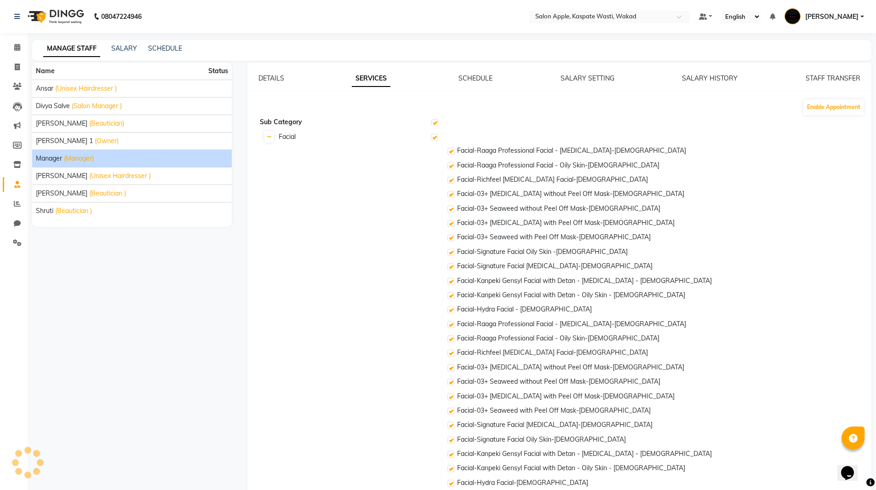
checkbox input "true"
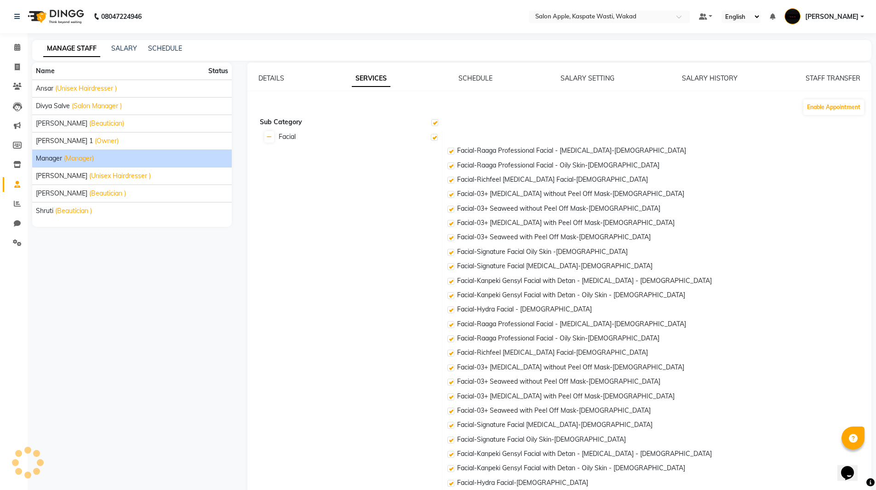
checkbox input "true"
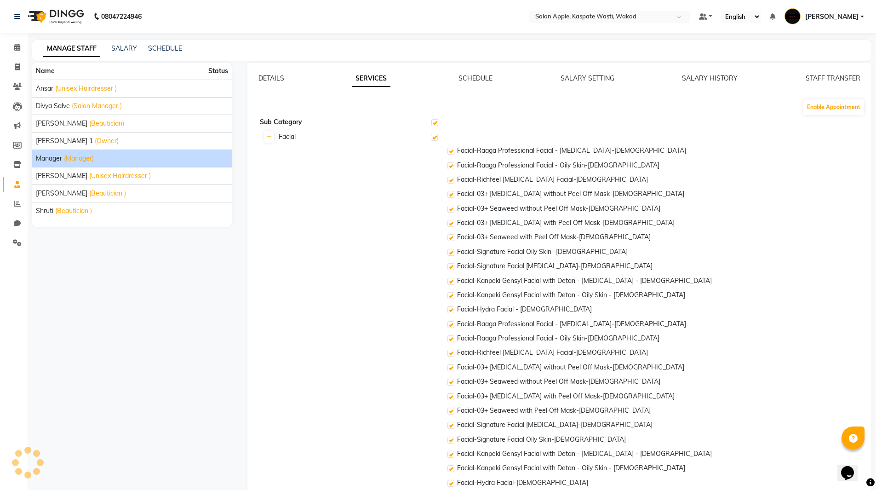
checkbox input "true"
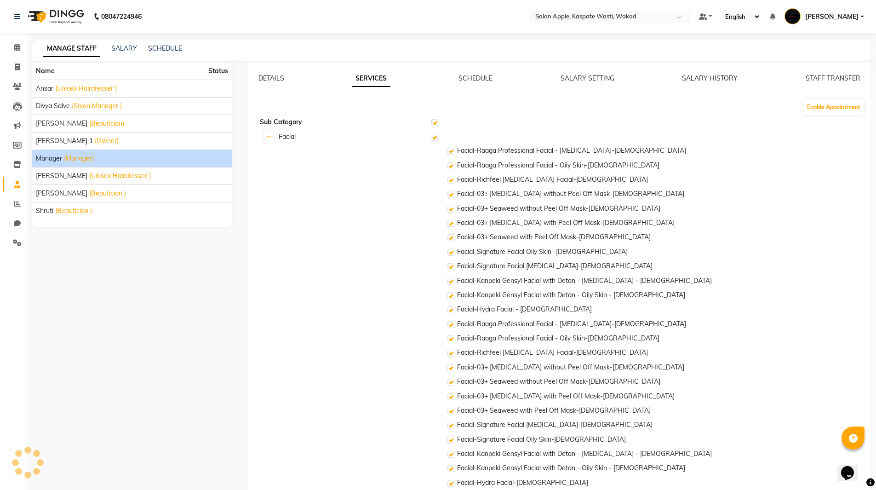
checkbox input "true"
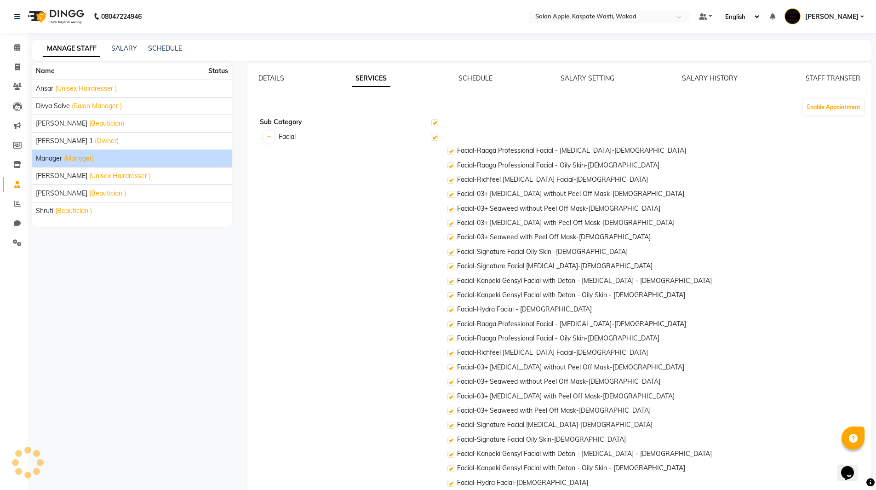
checkbox input "true"
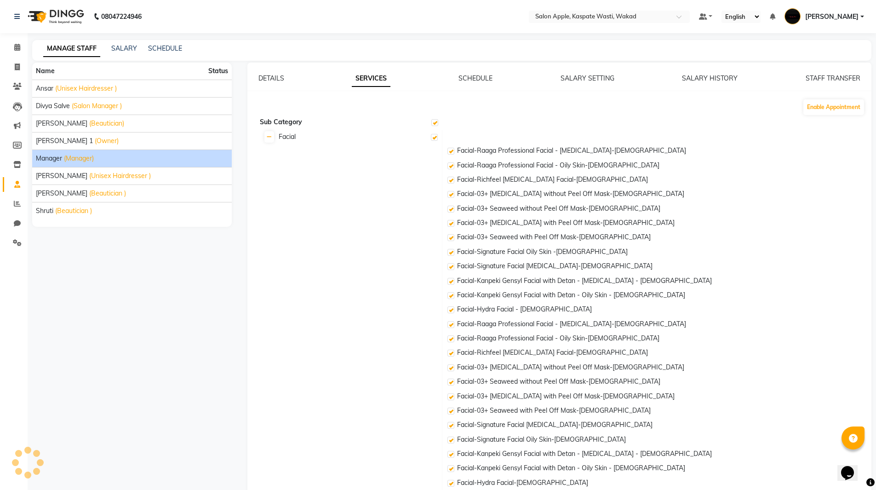
checkbox input "true"
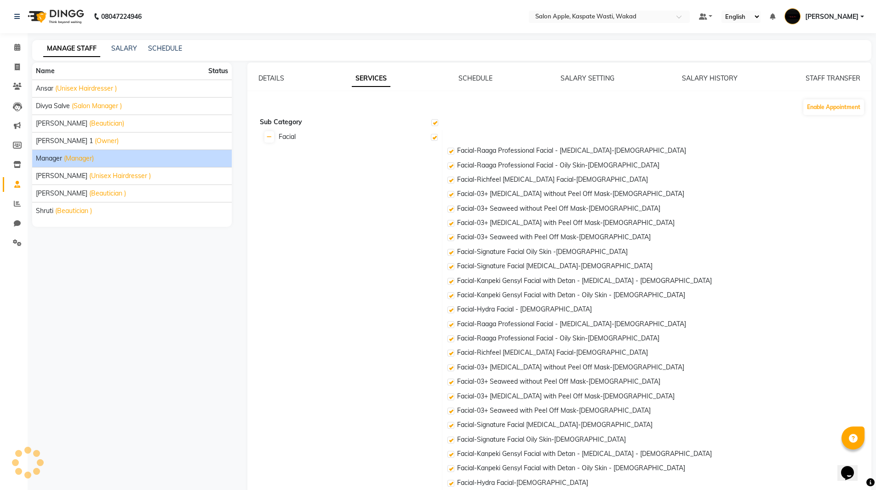
checkbox input "true"
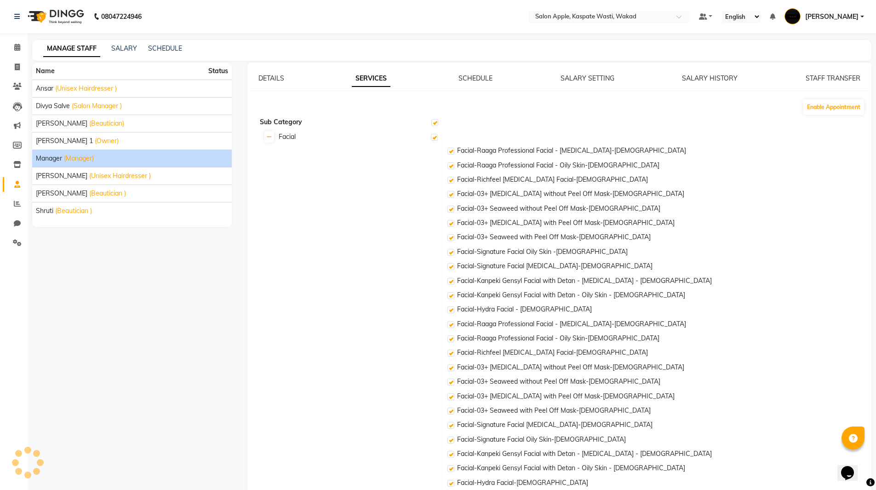
checkbox input "true"
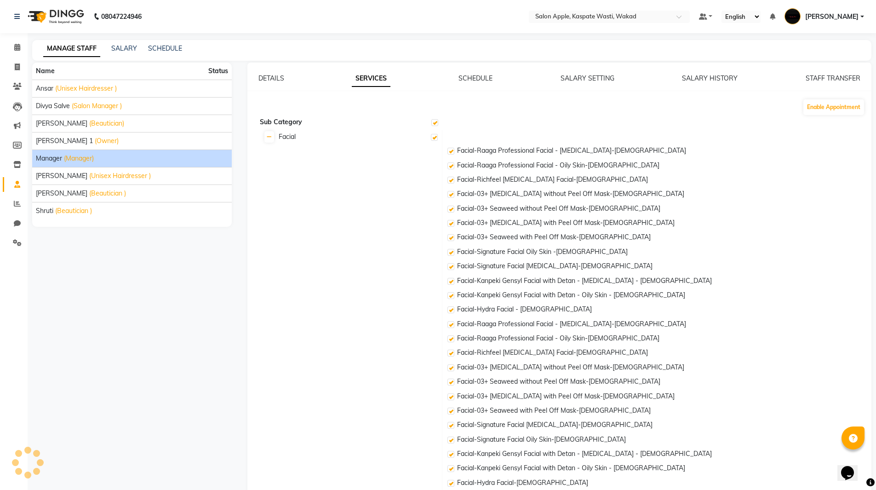
checkbox input "true"
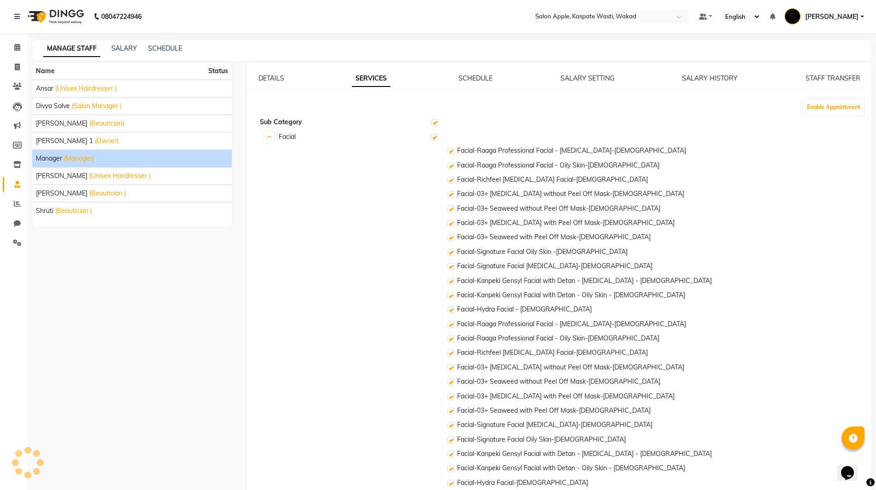
checkbox input "true"
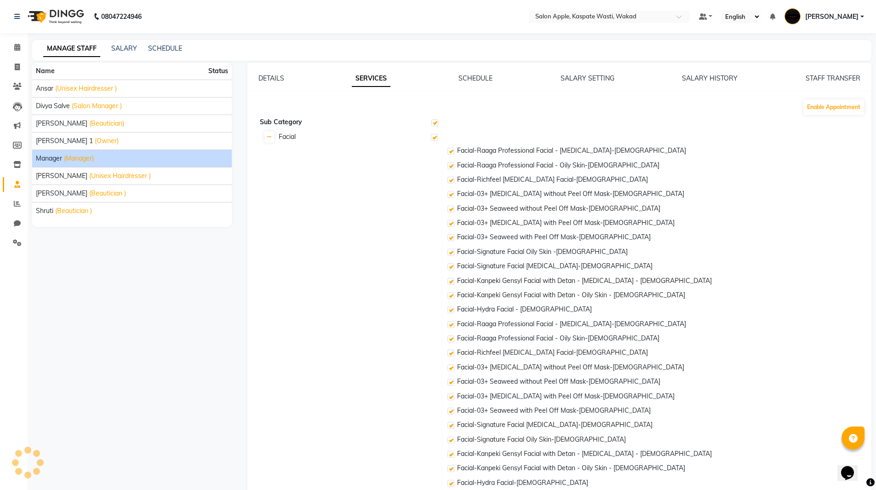
checkbox input "true"
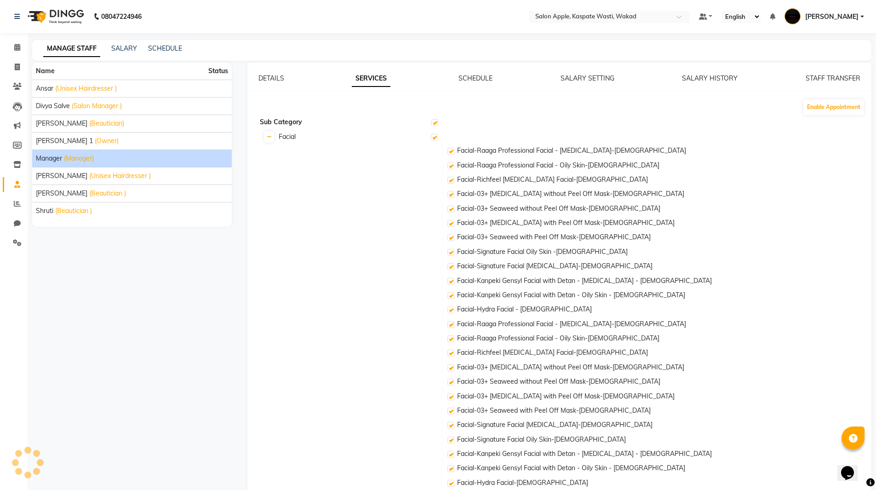
checkbox input "true"
click at [468, 82] on link "SCHEDULE" at bounding box center [475, 78] width 34 height 8
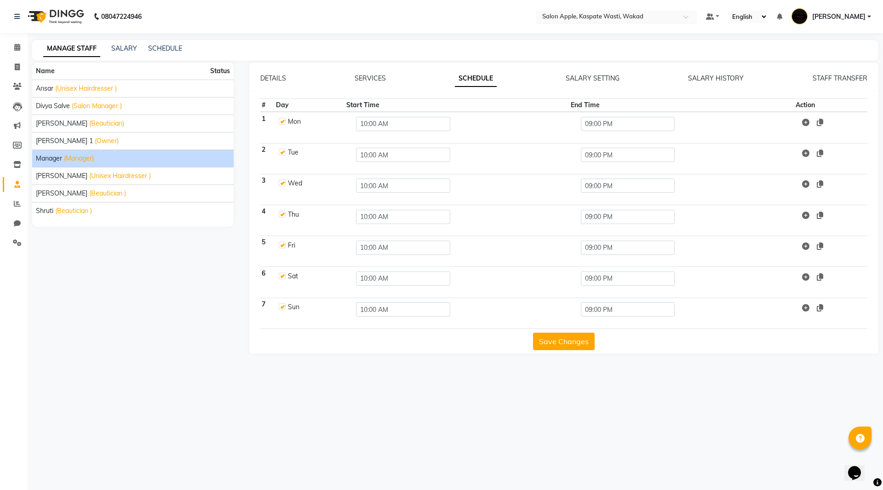
click at [658, 19] on input "text" at bounding box center [606, 17] width 133 height 9
click at [650, 33] on span "Salon Apple Punawale [Unisex], Punawale" at bounding box center [600, 30] width 119 height 7
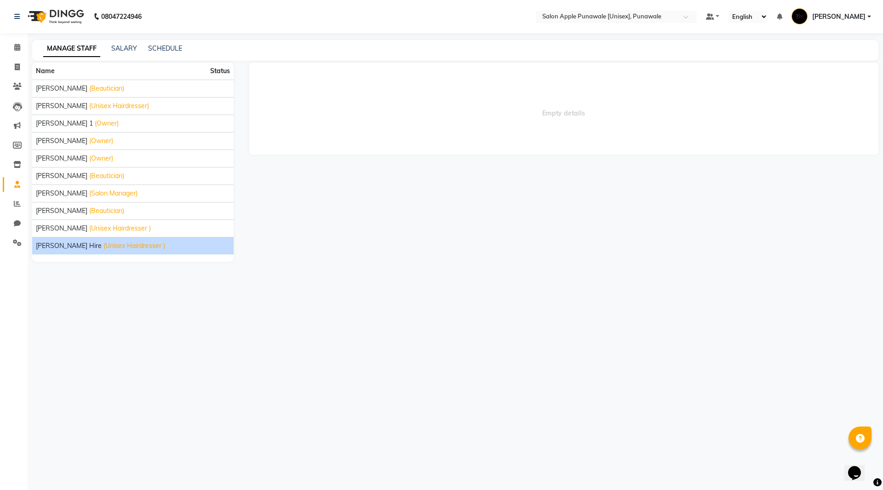
click at [53, 246] on span "[PERSON_NAME] Hire" at bounding box center [69, 246] width 66 height 10
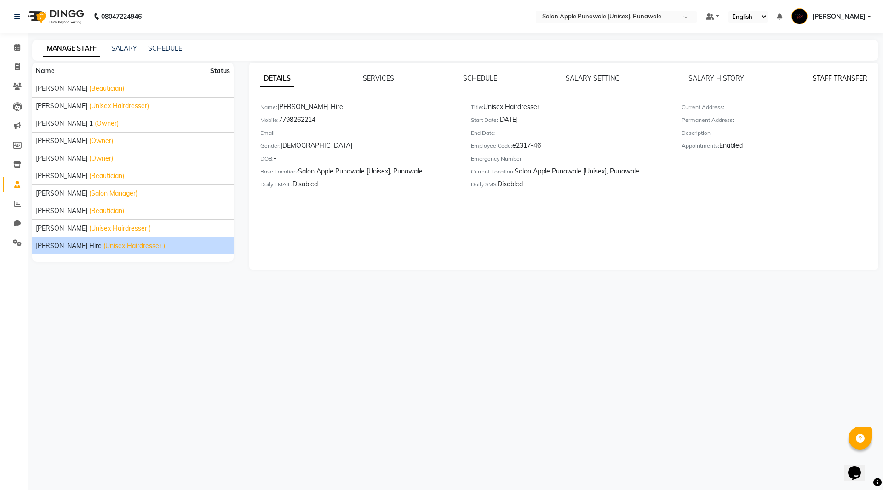
click at [813, 80] on link "STAFF TRANSFER" at bounding box center [839, 78] width 55 height 8
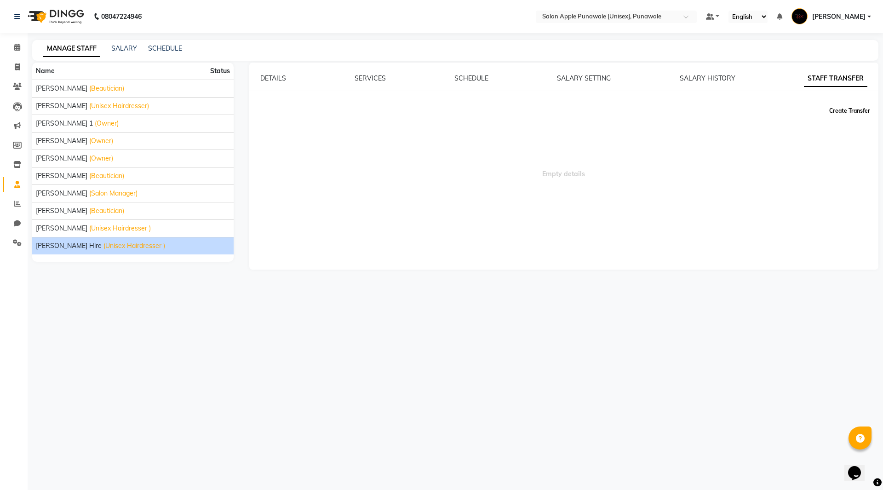
click at [851, 112] on button "Create Transfer" at bounding box center [849, 111] width 48 height 16
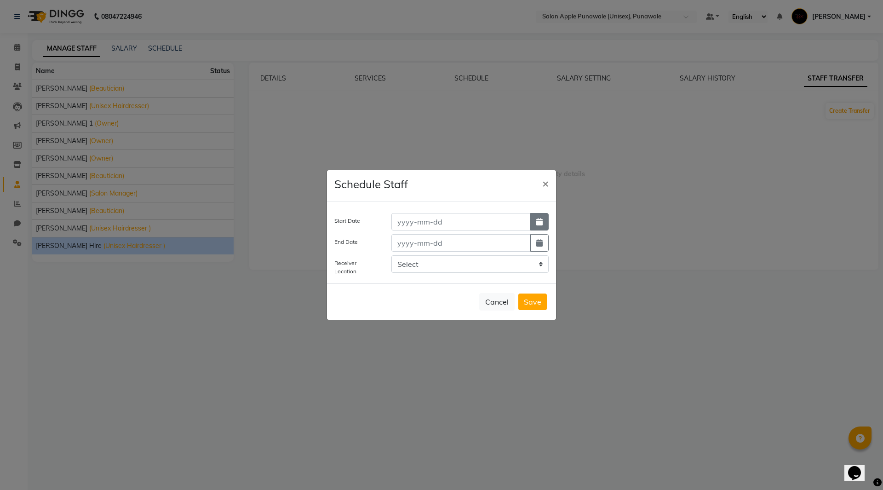
click at [541, 223] on icon "button" at bounding box center [539, 221] width 6 height 7
select select "10"
select select "2025"
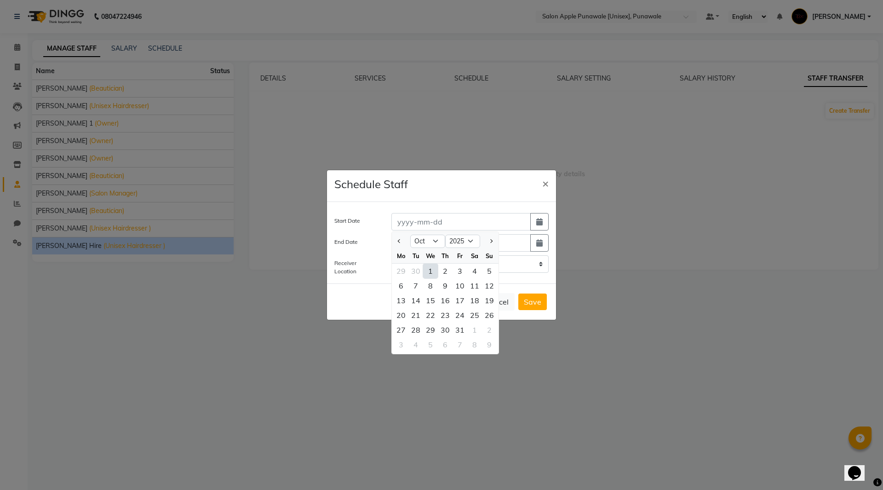
click at [427, 271] on div "1" at bounding box center [430, 270] width 15 height 15
type input "01-10-2025"
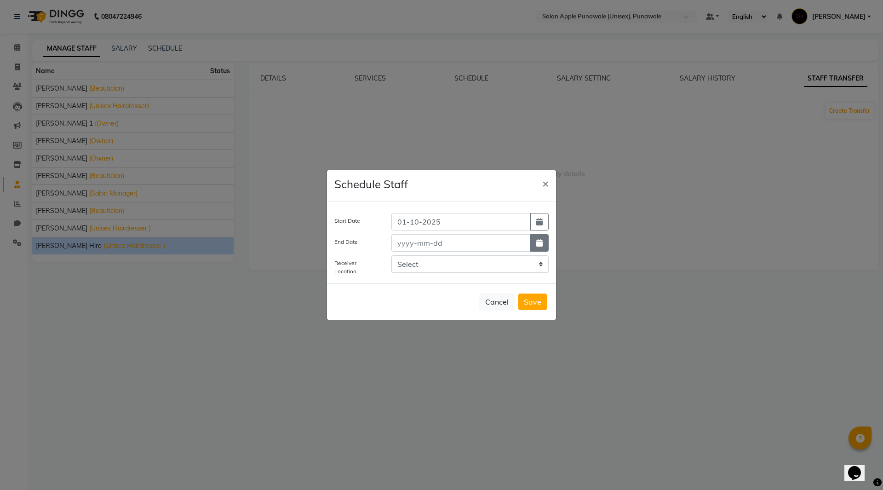
click at [540, 245] on icon "button" at bounding box center [539, 242] width 6 height 7
select select "10"
select select "2025"
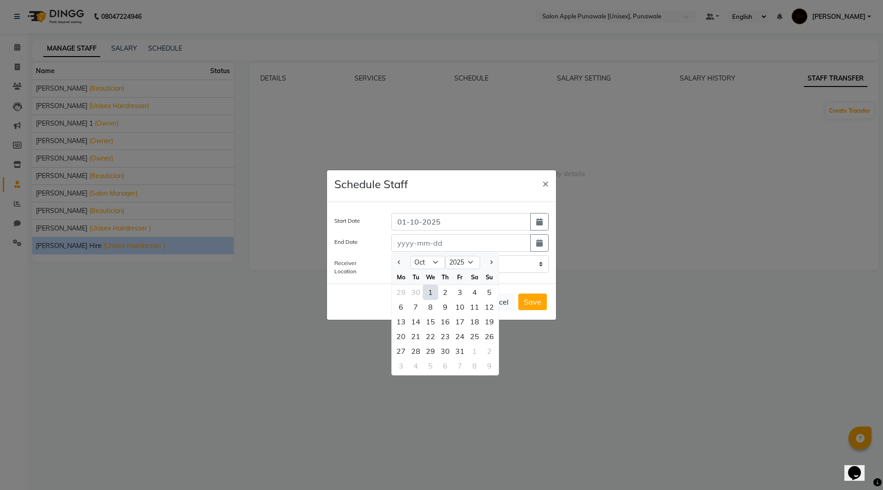
click at [429, 294] on div "1" at bounding box center [430, 292] width 15 height 15
type input "01-10-2025"
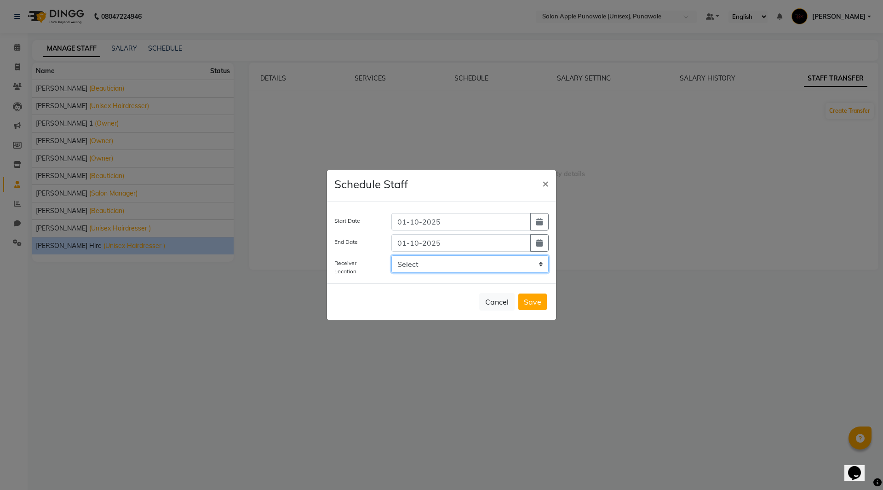
click at [484, 265] on select "Select Salon Apple, Kaspate Wasti, [GEOGRAPHIC_DATA]" at bounding box center [469, 263] width 157 height 17
select select "3529"
click at [391, 255] on select "Select Salon Apple, Kaspate Wasti, [GEOGRAPHIC_DATA]" at bounding box center [469, 263] width 157 height 17
click at [536, 300] on button "Save" at bounding box center [532, 301] width 29 height 17
select select
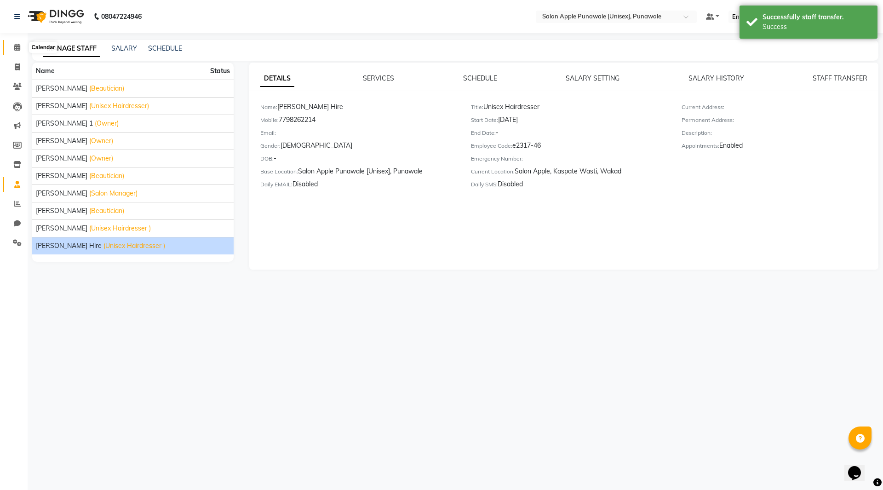
click at [18, 51] on span at bounding box center [17, 47] width 16 height 11
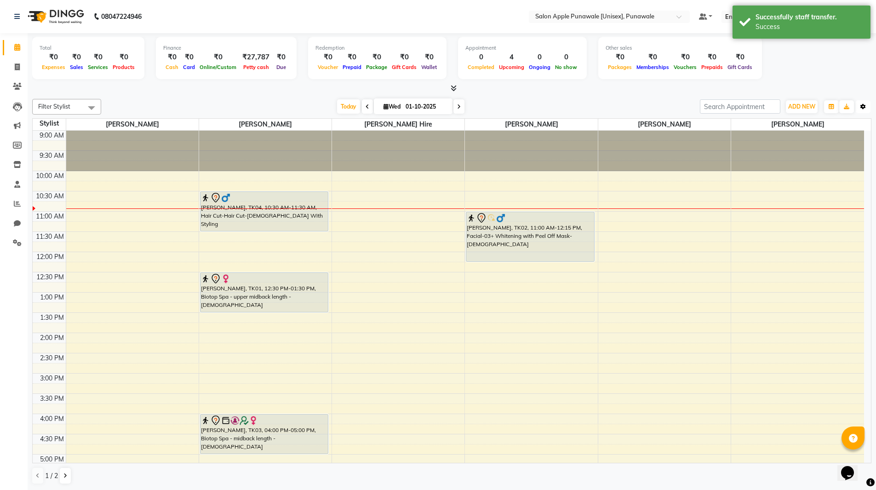
click at [861, 106] on icon "button" at bounding box center [863, 107] width 6 height 6
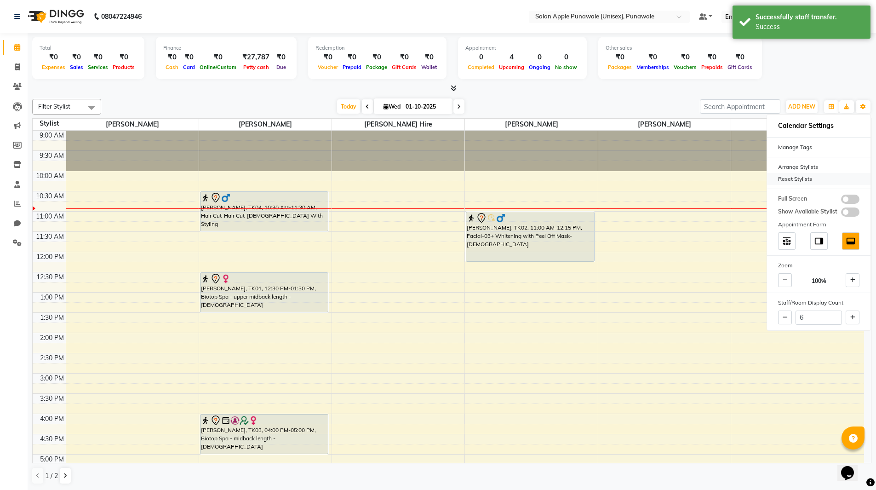
click at [794, 179] on div "Reset Stylists" at bounding box center [818, 179] width 103 height 12
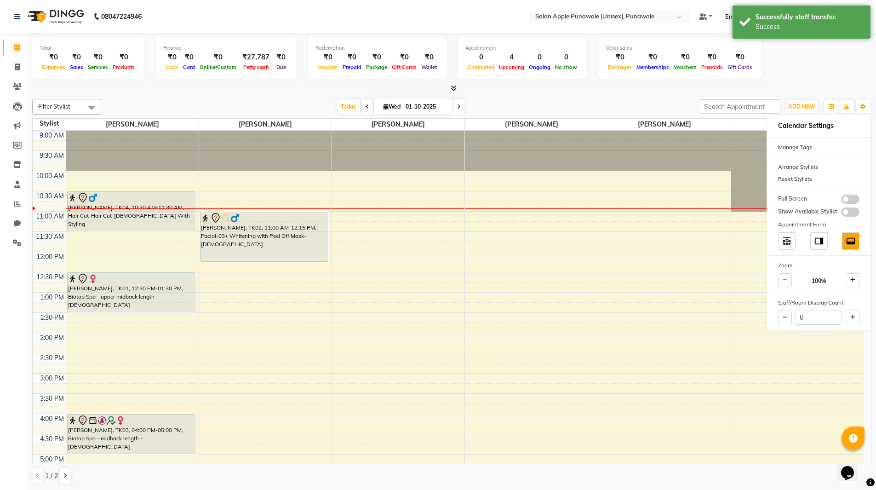
click at [573, 108] on div "[DATE] [DATE]" at bounding box center [400, 107] width 589 height 14
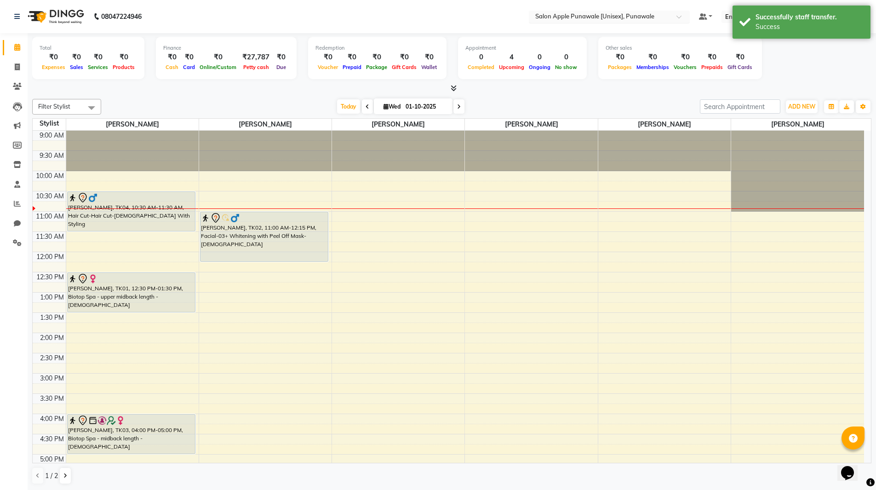
click at [655, 13] on input "text" at bounding box center [599, 17] width 133 height 9
click at [627, 45] on span "Salon Apple, Kaspate Wasti, Wakad" at bounding box center [584, 46] width 101 height 7
